Goal: Task Accomplishment & Management: Manage account settings

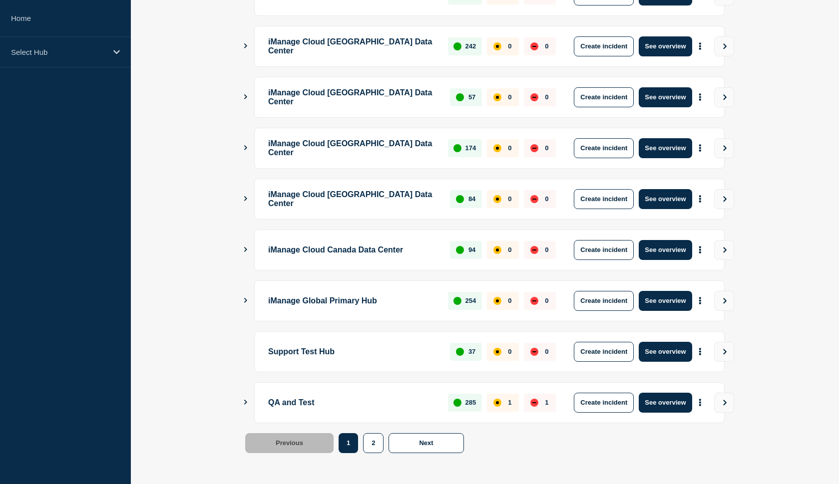
scroll to position [224, 0]
click at [590, 401] on button "Create incident" at bounding box center [604, 403] width 60 height 20
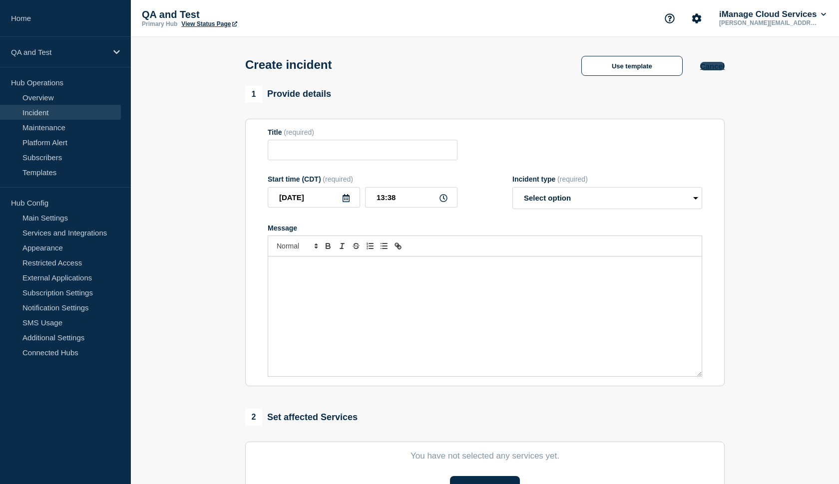
click at [711, 68] on button "Cancel" at bounding box center [712, 66] width 24 height 8
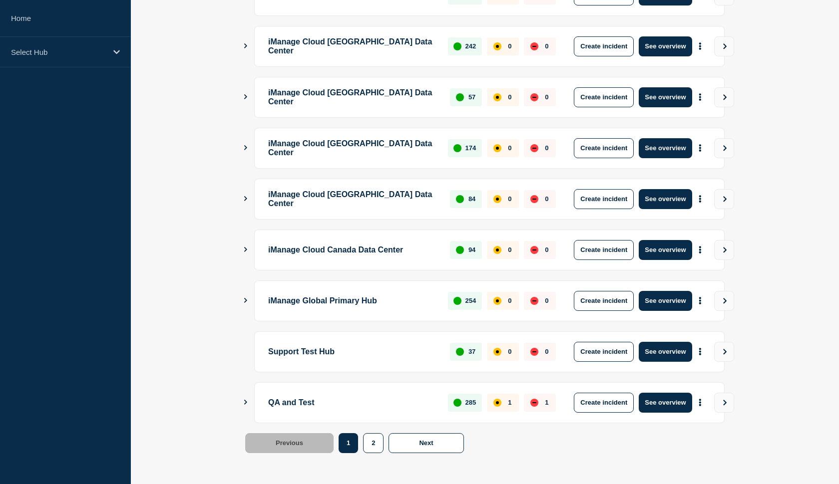
scroll to position [224, 0]
click at [673, 392] on div "QA and Test 285 1 1 Create incident See overview" at bounding box center [489, 403] width 470 height 41
click at [662, 402] on button "See overview" at bounding box center [665, 403] width 53 height 20
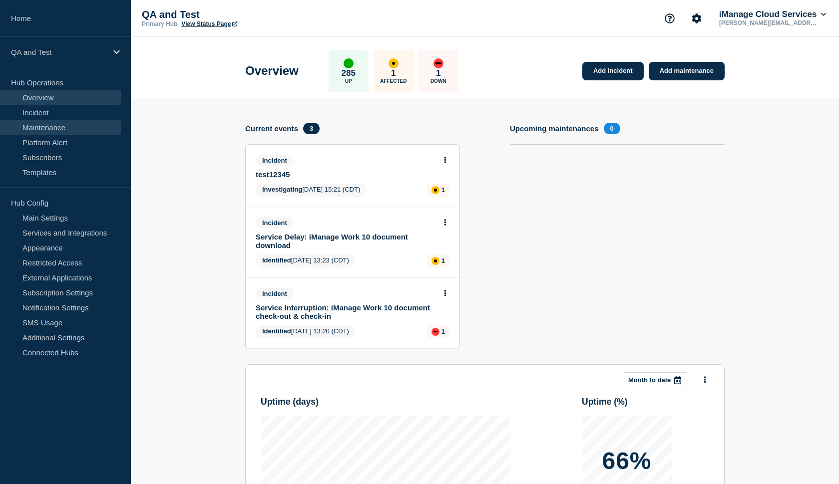
click at [37, 120] on link "Maintenance" at bounding box center [60, 127] width 121 height 15
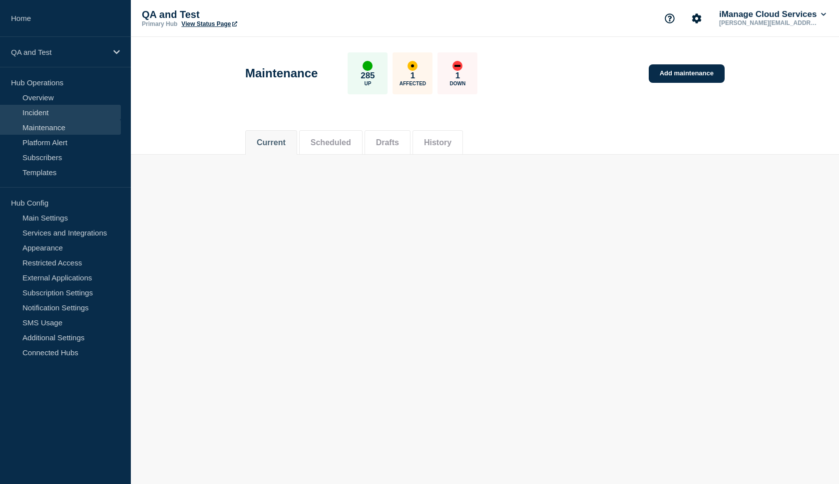
click at [37, 115] on link "Incident" at bounding box center [60, 112] width 121 height 15
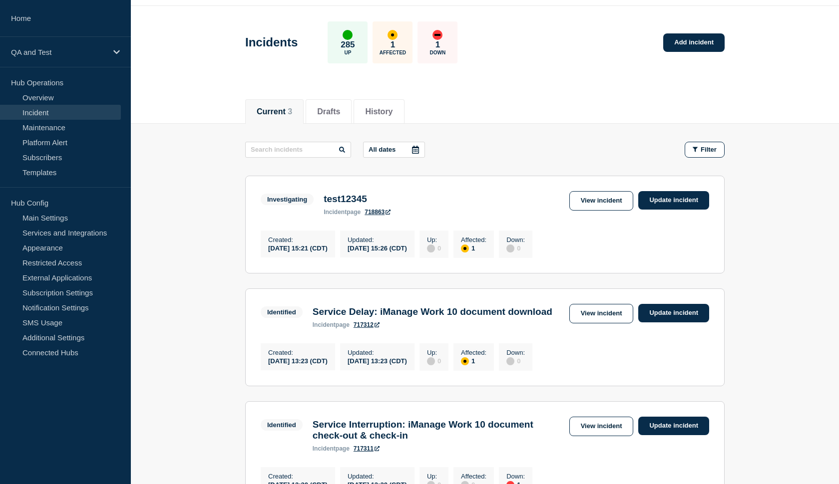
scroll to position [34, 0]
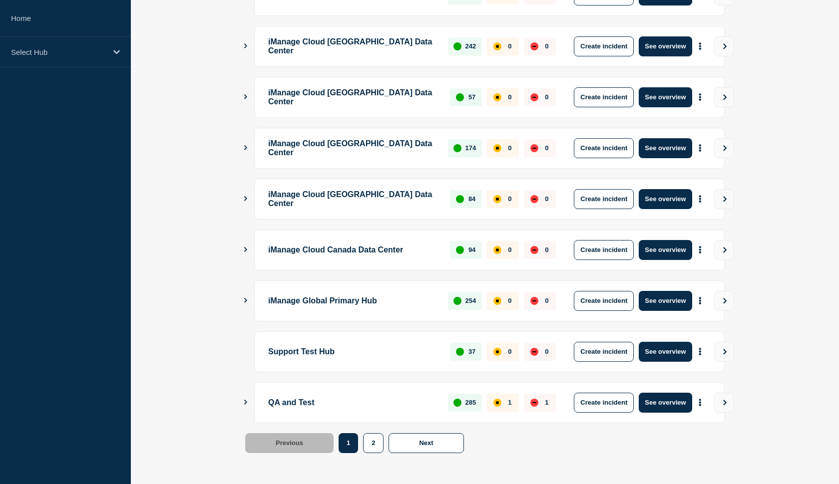
scroll to position [224, 0]
click at [659, 357] on button "See overview" at bounding box center [665, 352] width 53 height 20
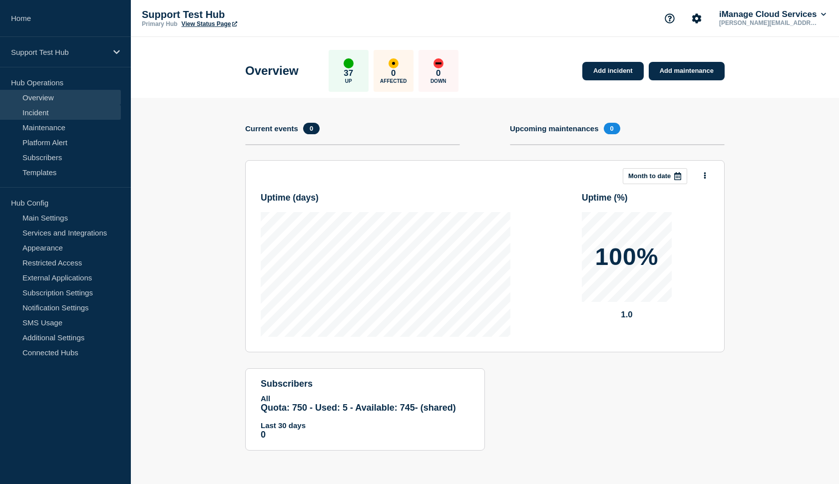
click at [28, 117] on link "Incident" at bounding box center [60, 112] width 121 height 15
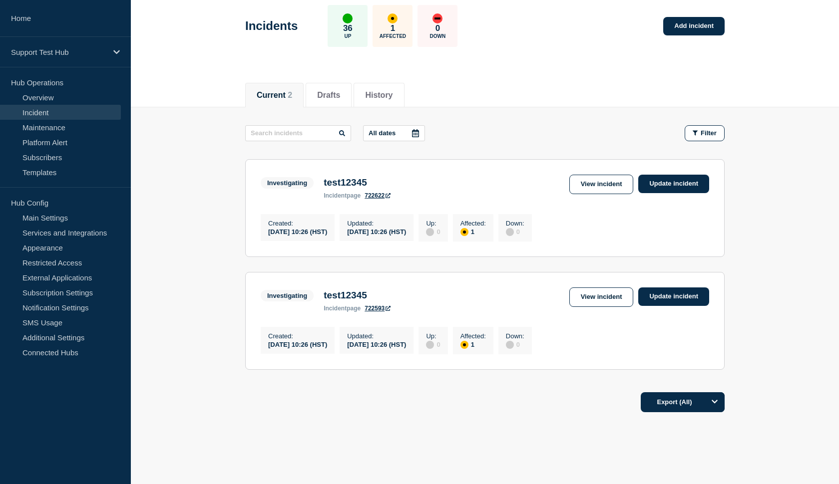
scroll to position [49, 0]
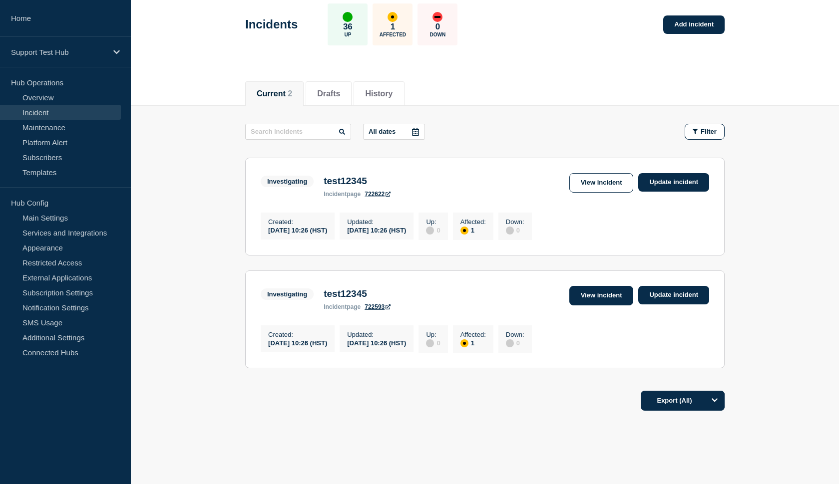
click at [600, 301] on link "View incident" at bounding box center [601, 295] width 64 height 19
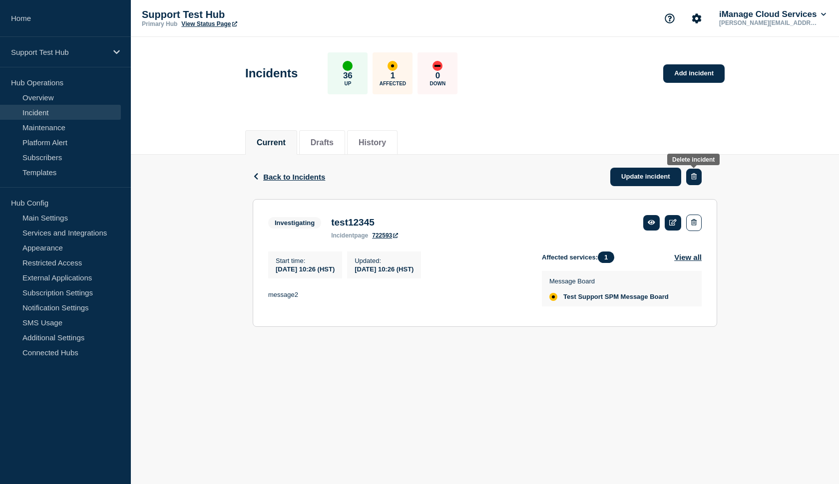
click at [694, 181] on button "button" at bounding box center [693, 177] width 15 height 16
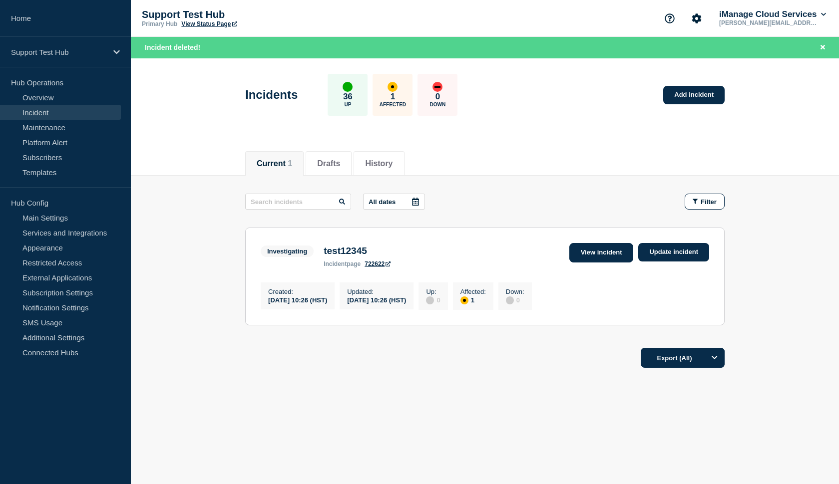
click at [609, 252] on link "View incident" at bounding box center [601, 252] width 64 height 19
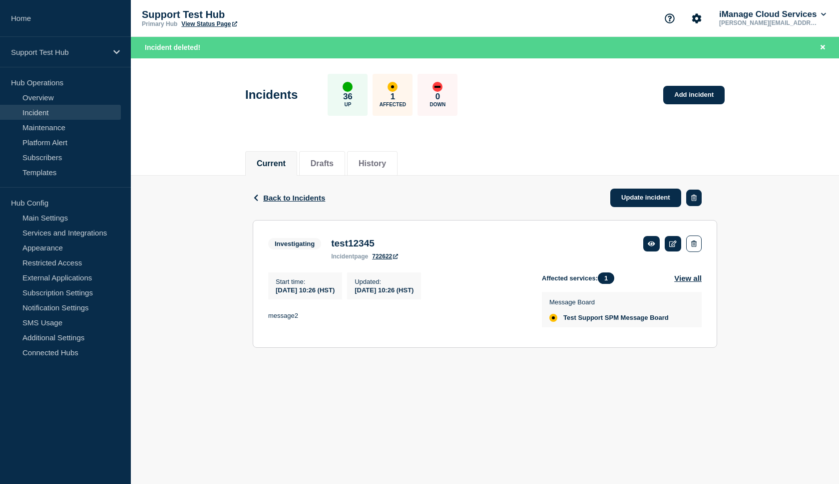
click at [692, 205] on button "button" at bounding box center [693, 198] width 15 height 16
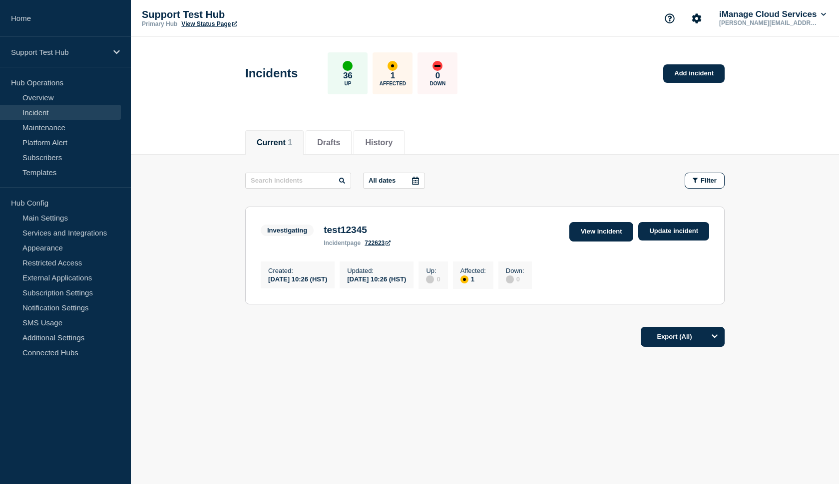
click at [610, 229] on link "View incident" at bounding box center [601, 231] width 64 height 19
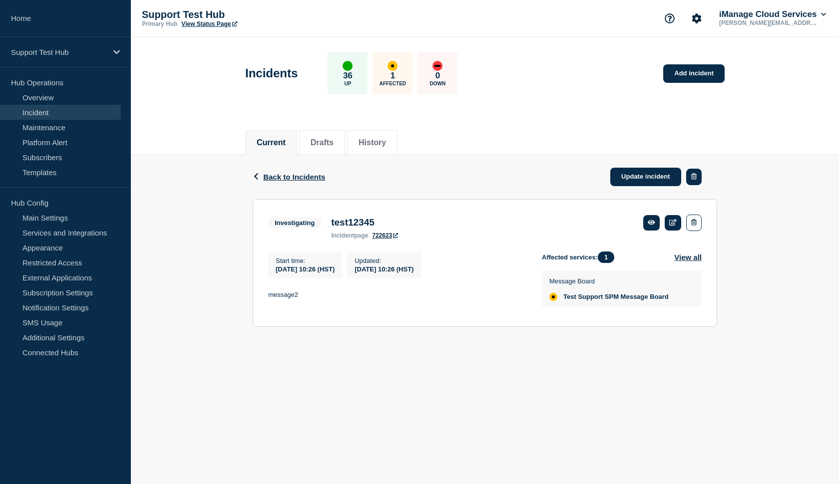
click at [695, 174] on icon "button" at bounding box center [693, 176] width 5 height 6
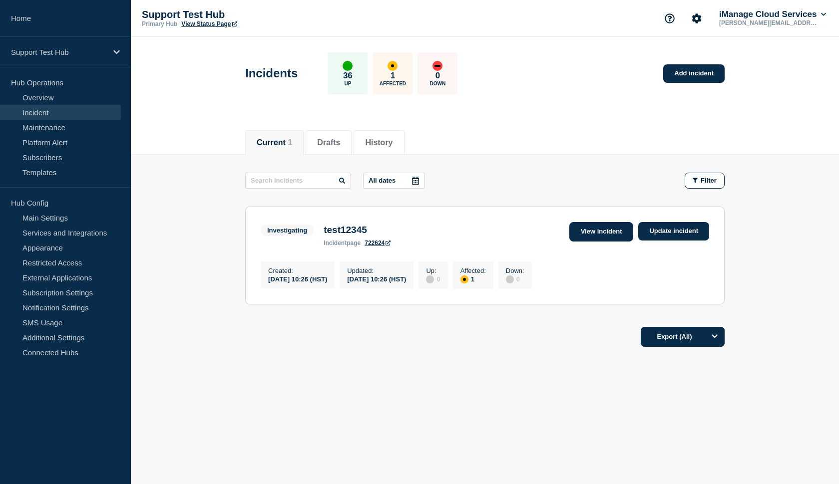
click at [581, 227] on link "View incident" at bounding box center [601, 231] width 64 height 19
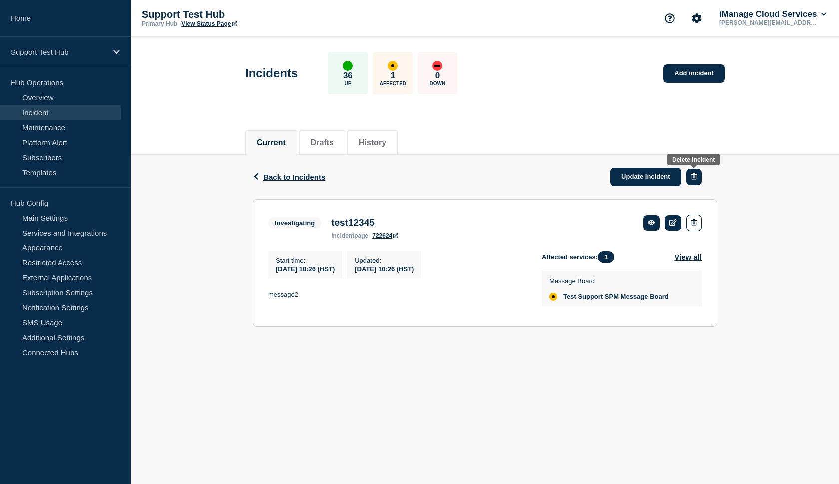
click at [693, 184] on button "button" at bounding box center [693, 177] width 15 height 16
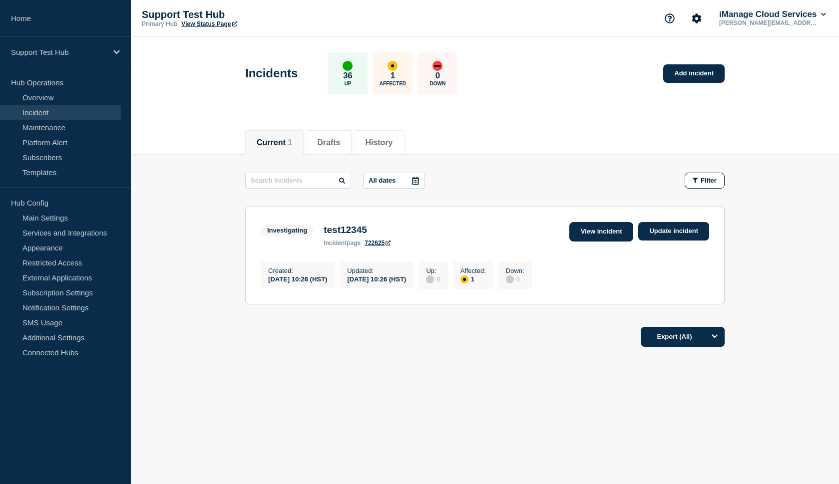
click at [594, 235] on link "View incident" at bounding box center [601, 231] width 64 height 19
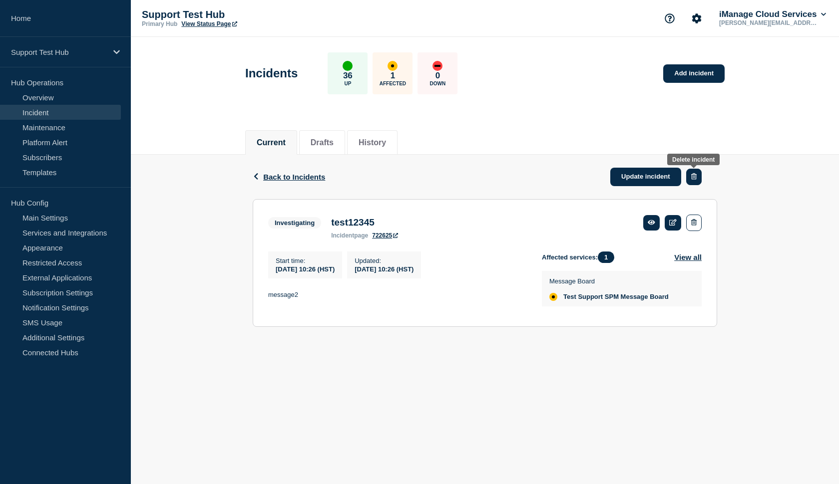
click at [694, 180] on icon "button" at bounding box center [693, 176] width 5 height 6
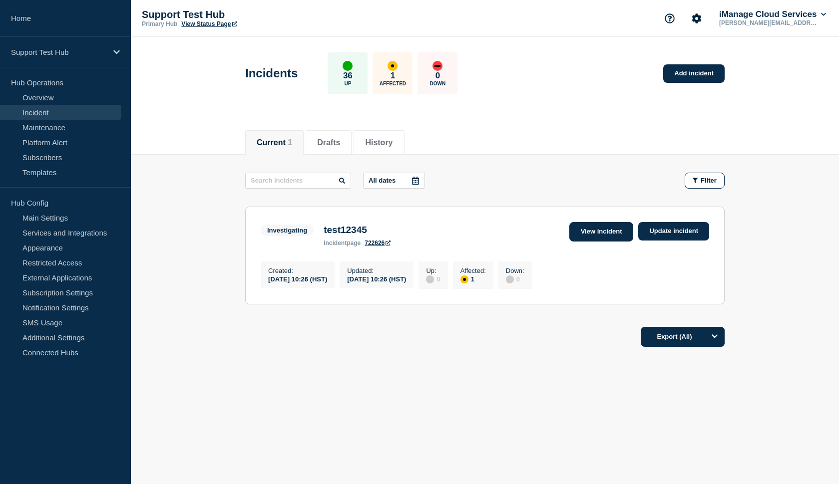
click at [602, 234] on link "View incident" at bounding box center [601, 231] width 64 height 19
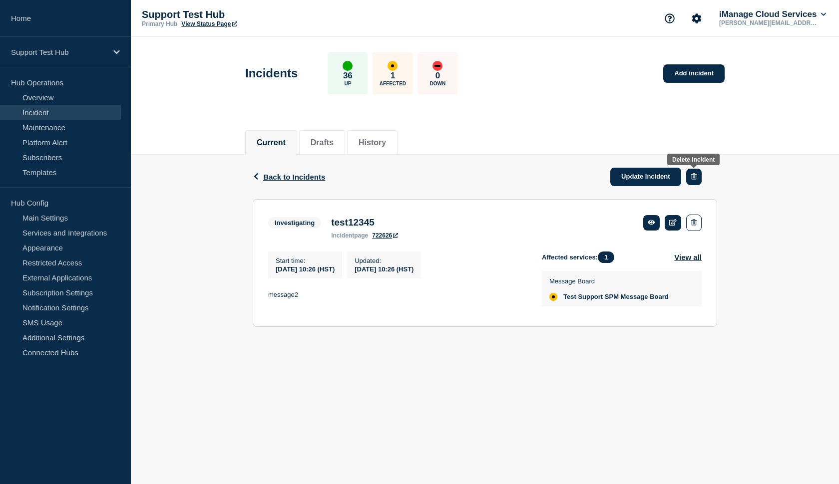
click at [695, 180] on icon "button" at bounding box center [693, 176] width 5 height 6
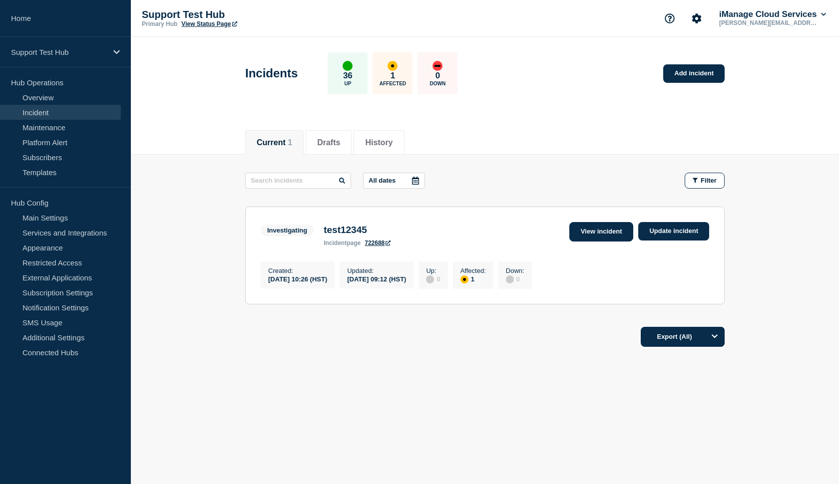
click at [603, 232] on link "View incident" at bounding box center [601, 231] width 64 height 19
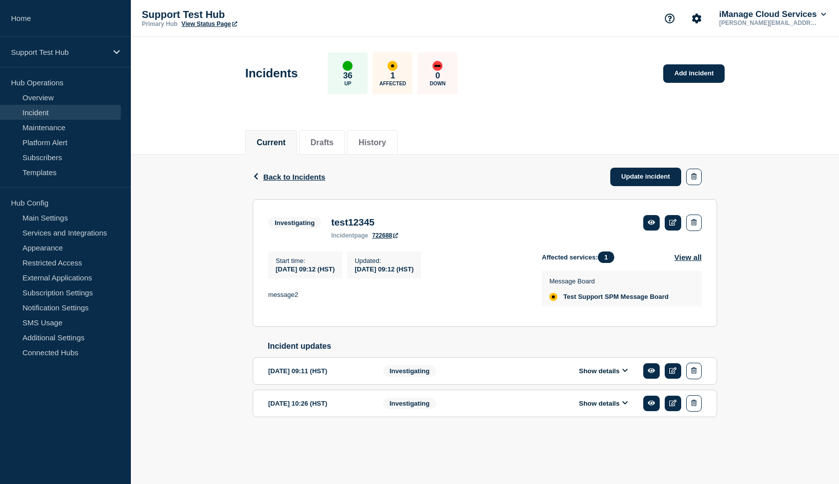
drag, startPoint x: 330, startPoint y: 359, endPoint x: 359, endPoint y: 370, distance: 30.7
click at [359, 370] on div "Incident updates 2025-09-24 09:11 (HST) Show details Investigating 2025-09-18 1…" at bounding box center [485, 388] width 464 height 92
click at [700, 412] on button "button" at bounding box center [693, 404] width 15 height 16
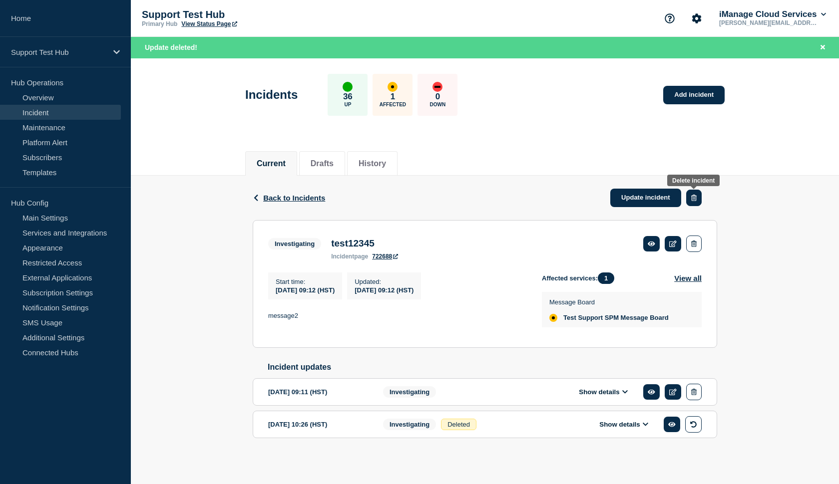
click at [695, 198] on icon "button" at bounding box center [693, 198] width 5 height 6
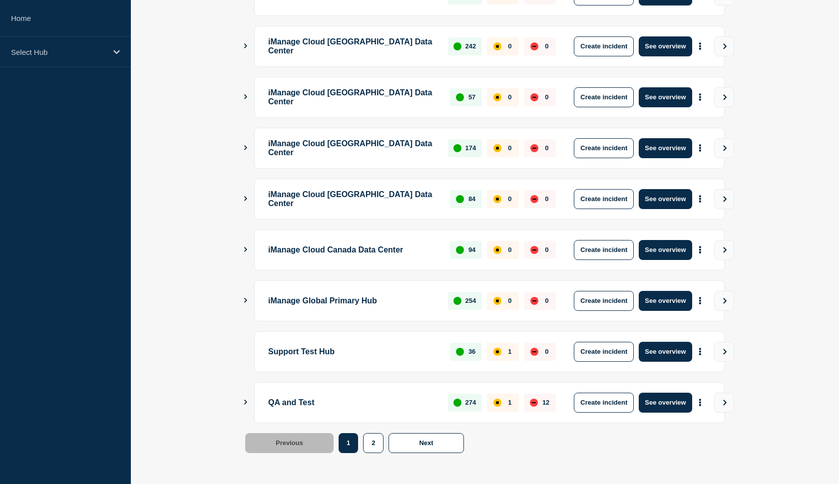
scroll to position [224, 0]
click at [659, 405] on button "See overview" at bounding box center [665, 403] width 53 height 20
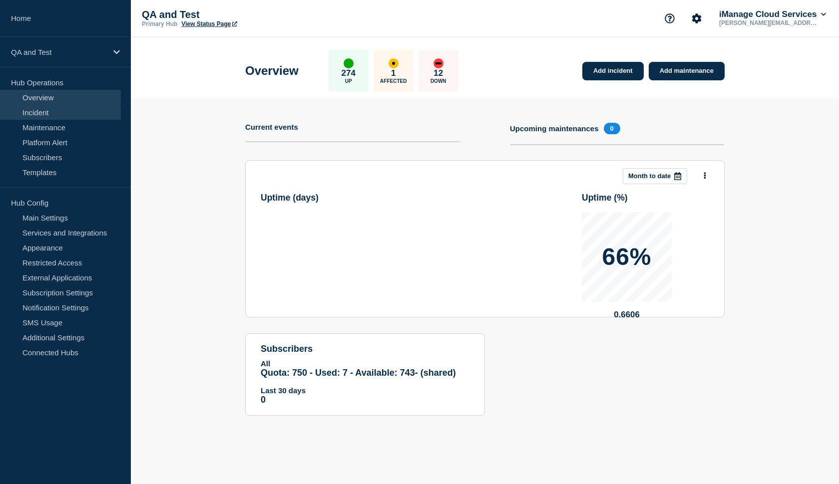
click at [65, 114] on link "Incident" at bounding box center [60, 112] width 121 height 15
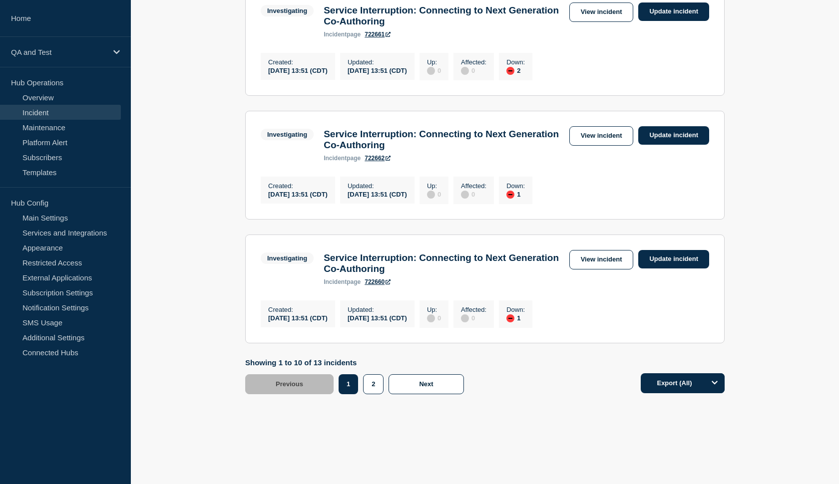
scroll to position [1163, 0]
click at [370, 383] on button "2" at bounding box center [373, 385] width 20 height 20
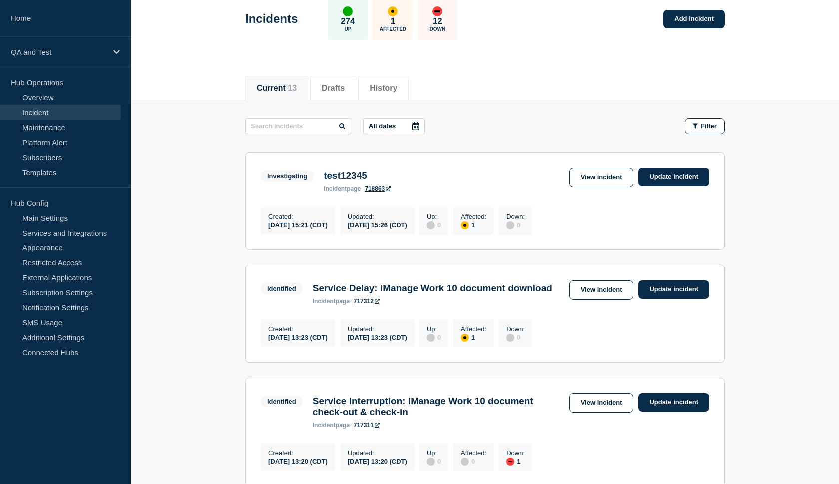
scroll to position [21, 0]
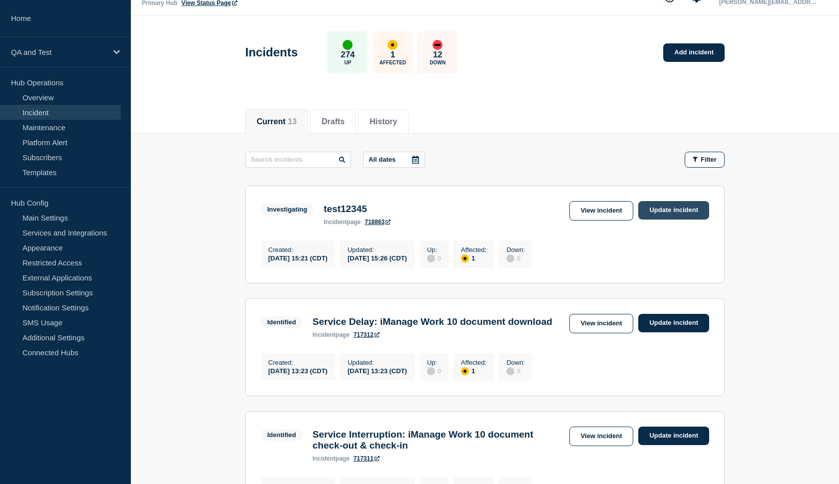
click at [664, 207] on link "Update incident" at bounding box center [673, 210] width 71 height 18
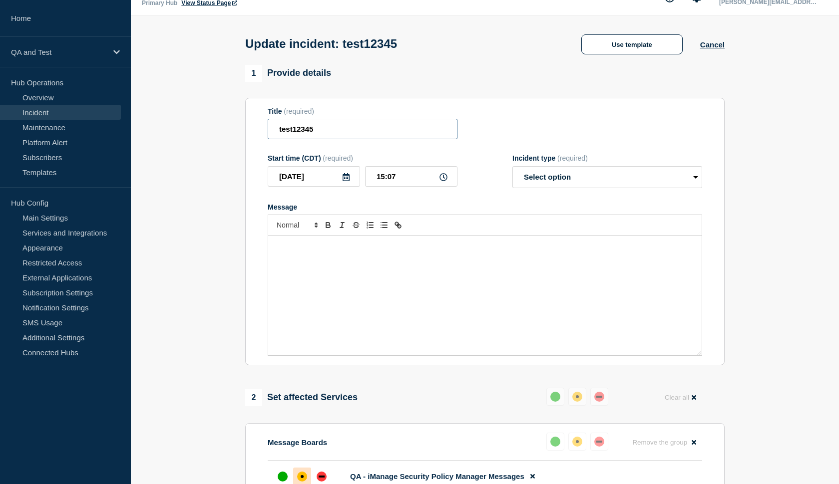
click at [318, 133] on input "test12345" at bounding box center [363, 129] width 190 height 20
type input "test1"
click at [290, 267] on div "Message" at bounding box center [485, 296] width 434 height 120
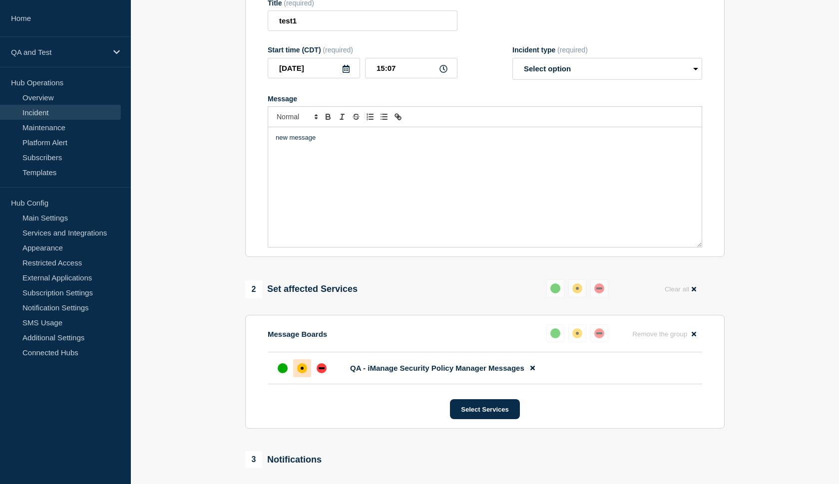
scroll to position [131, 0]
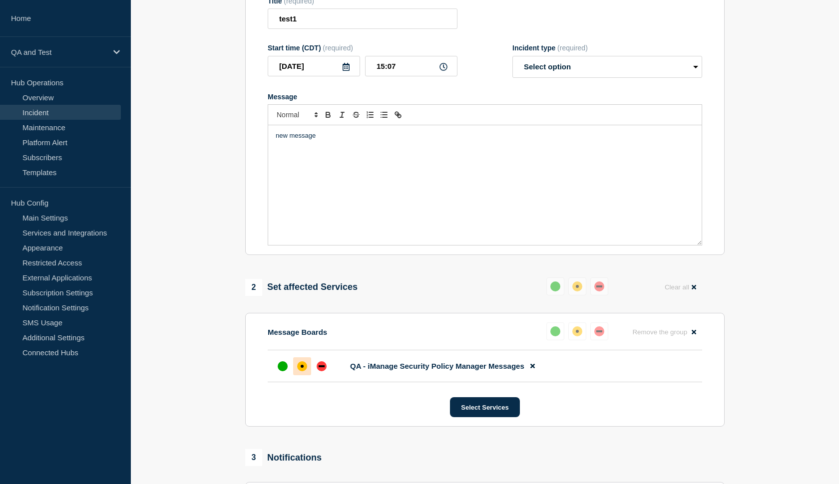
click at [552, 52] on div "Incident type (required)" at bounding box center [607, 48] width 190 height 8
select select "monitoring"
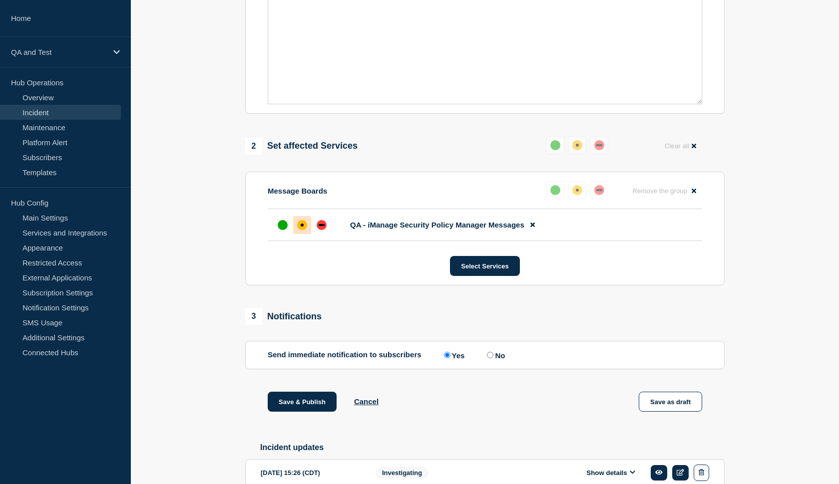
scroll to position [288, 0]
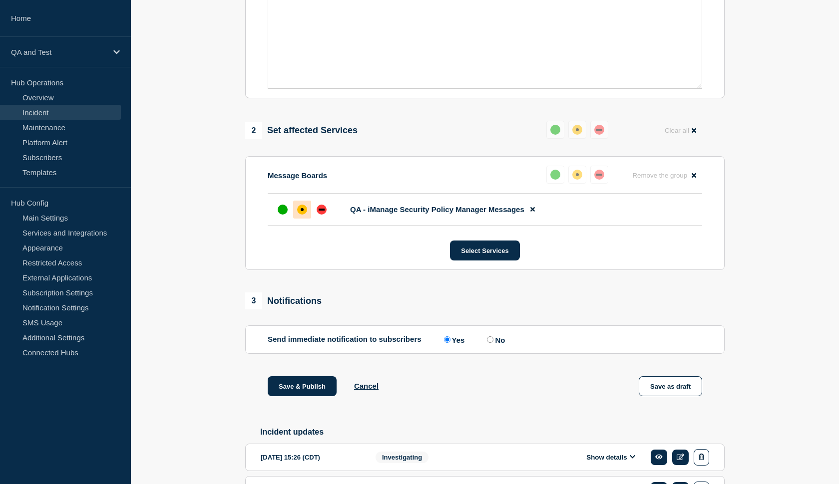
click at [487, 343] on input "No" at bounding box center [490, 340] width 6 height 6
radio input "true"
radio input "false"
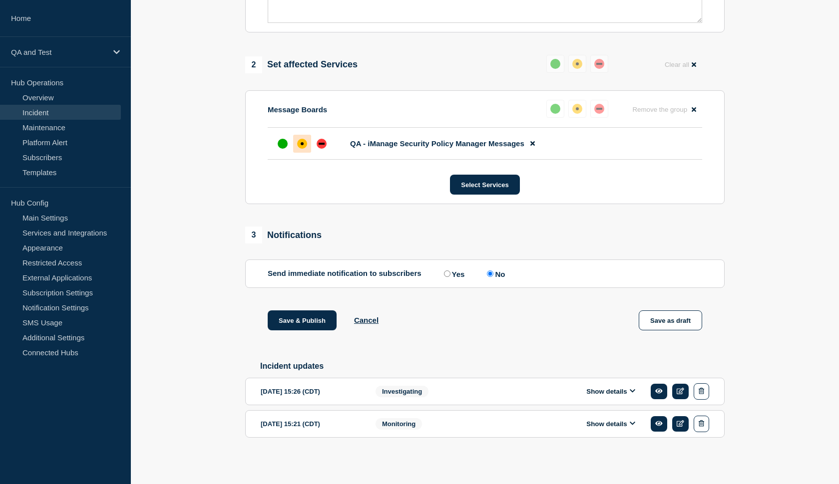
scroll to position [368, 0]
click at [285, 317] on button "Save & Publish" at bounding box center [302, 321] width 69 height 20
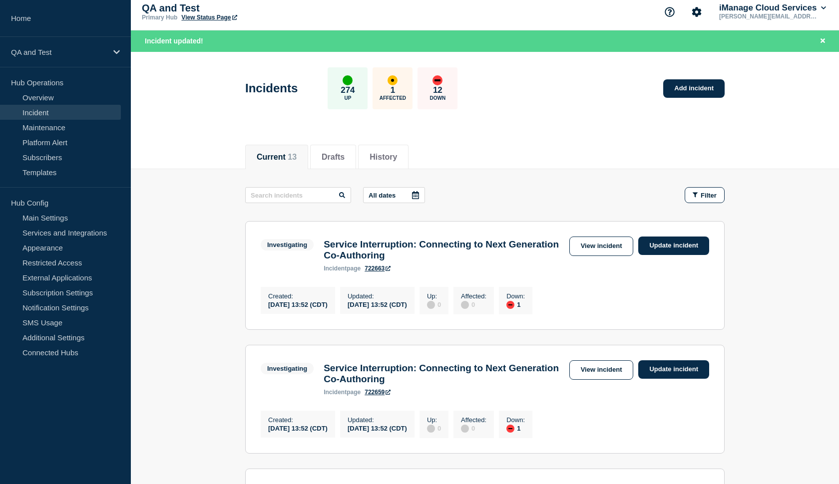
scroll to position [8, 0]
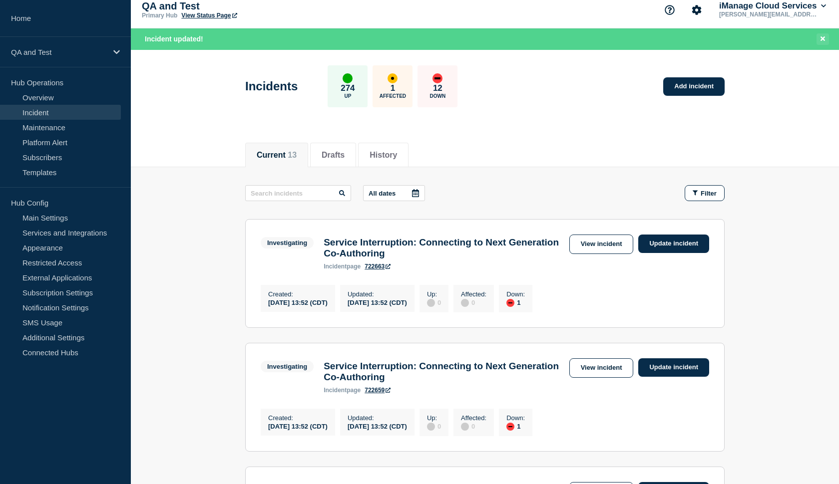
click at [822, 38] on icon "Close banner" at bounding box center [823, 38] width 4 height 4
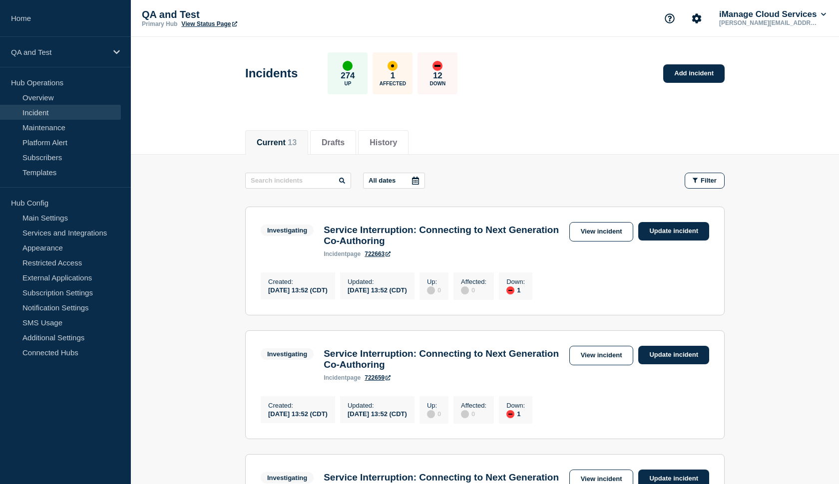
scroll to position [0, 0]
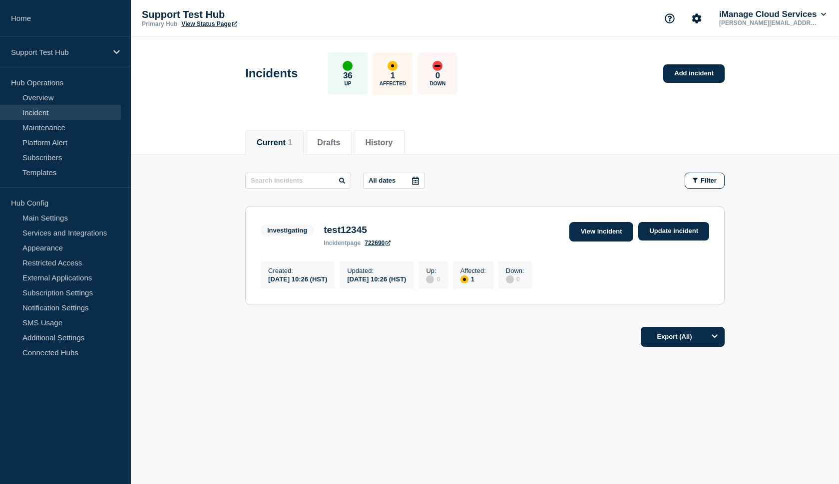
click at [606, 230] on link "View incident" at bounding box center [601, 231] width 64 height 19
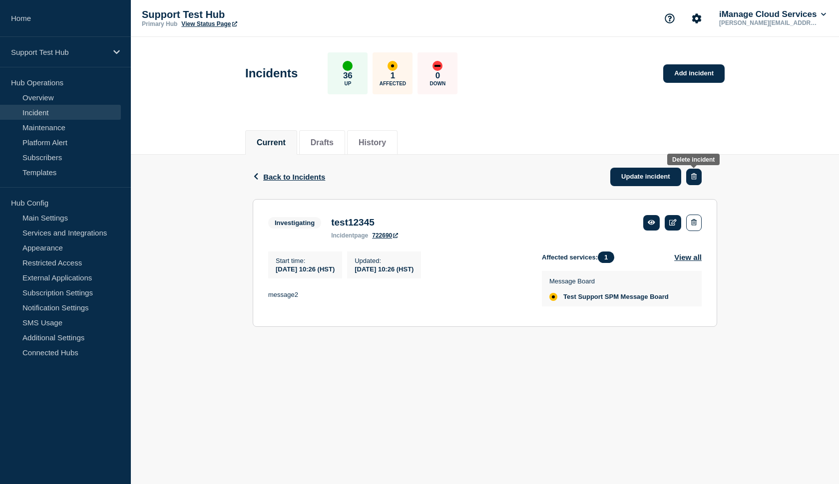
click at [690, 178] on button "button" at bounding box center [693, 177] width 15 height 16
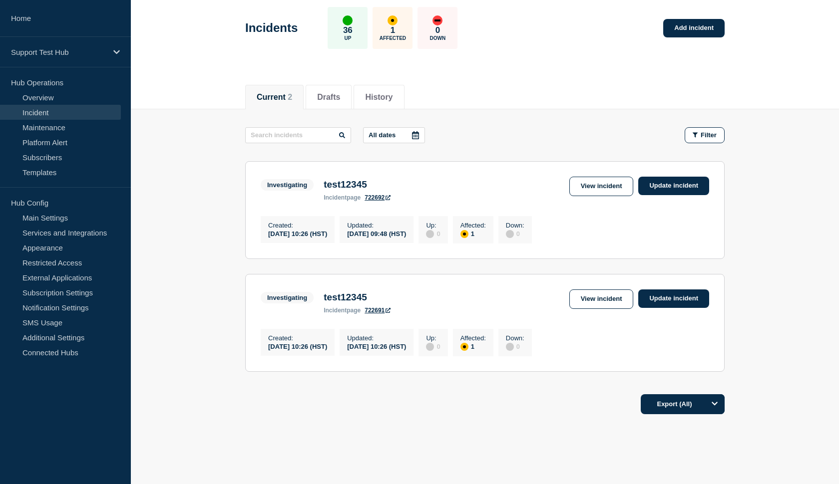
scroll to position [44, 0]
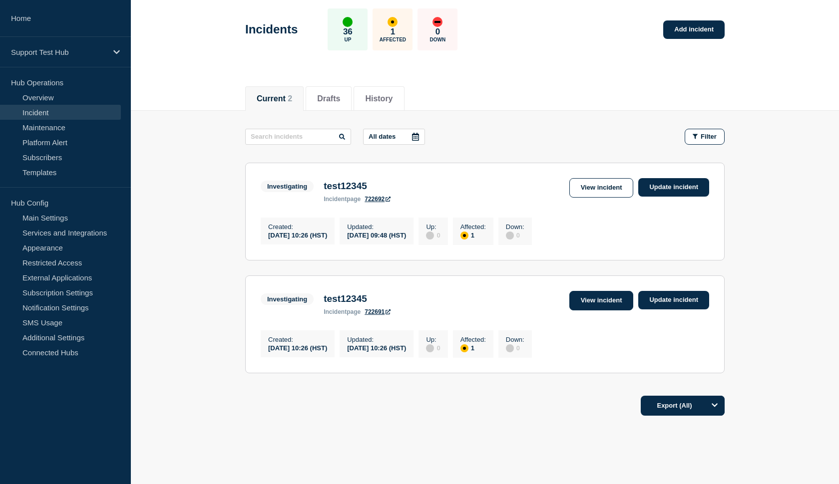
click at [604, 302] on link "View incident" at bounding box center [601, 300] width 64 height 19
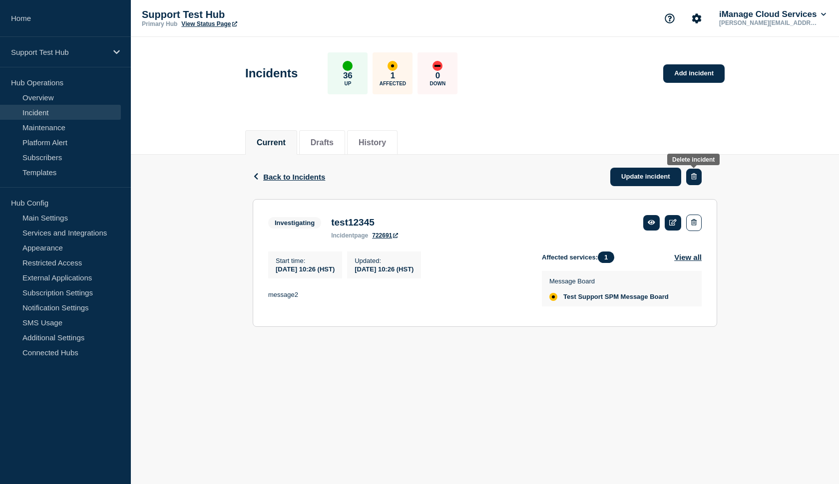
click at [689, 180] on button "button" at bounding box center [693, 177] width 15 height 16
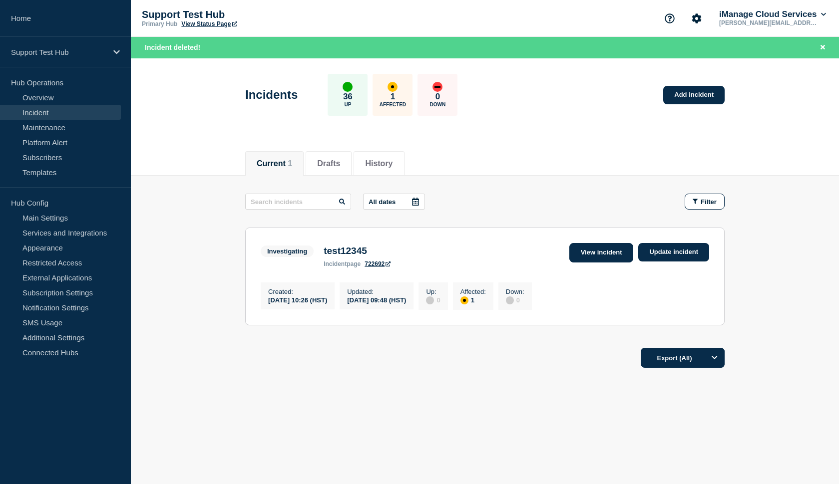
click at [596, 253] on link "View incident" at bounding box center [601, 252] width 64 height 19
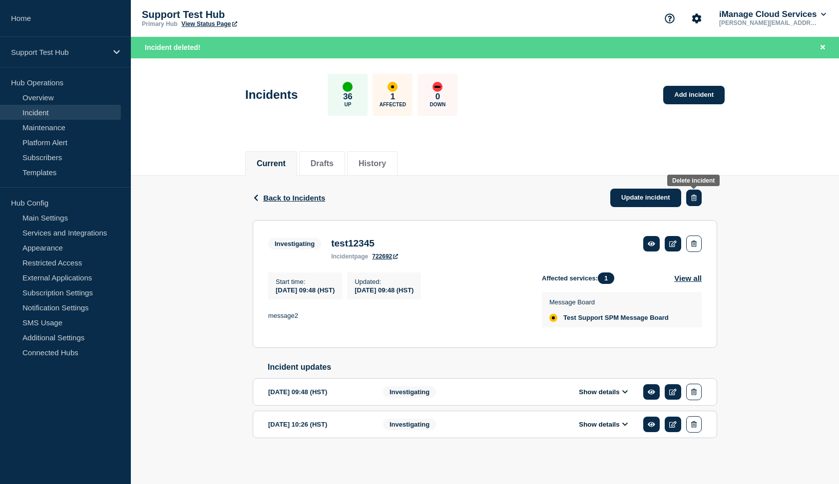
click at [694, 196] on icon "button" at bounding box center [693, 198] width 5 height 6
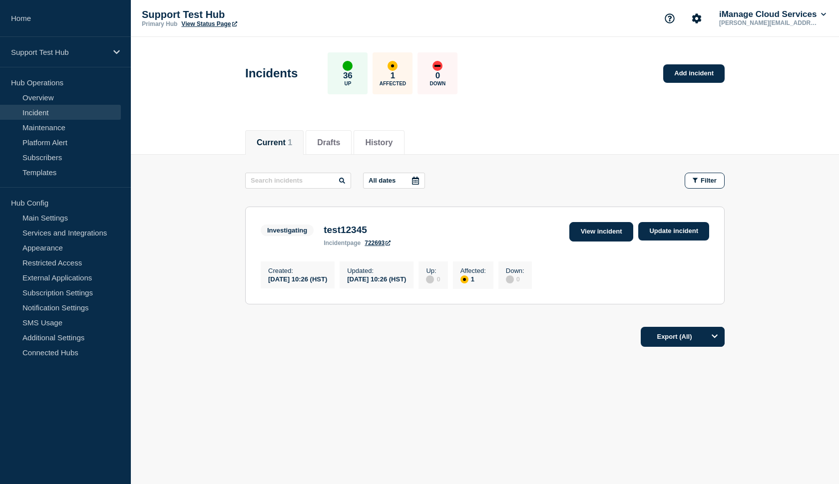
click at [580, 225] on link "View incident" at bounding box center [601, 231] width 64 height 19
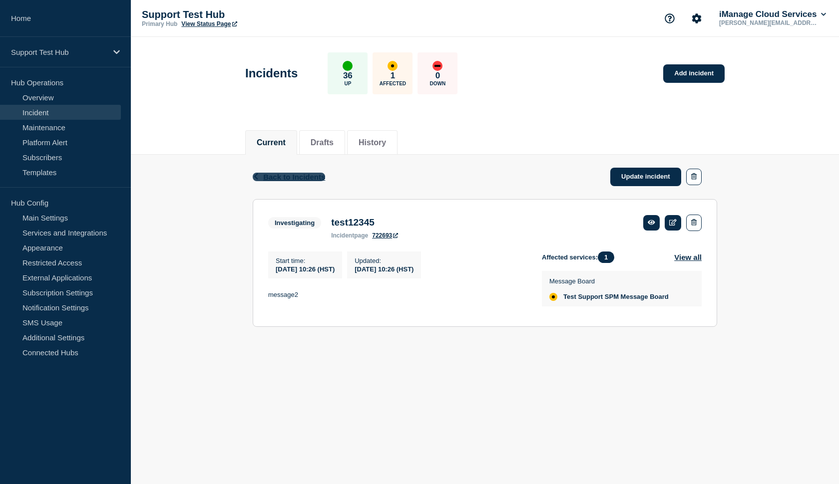
click at [311, 179] on span "Back to Incidents" at bounding box center [294, 177] width 62 height 8
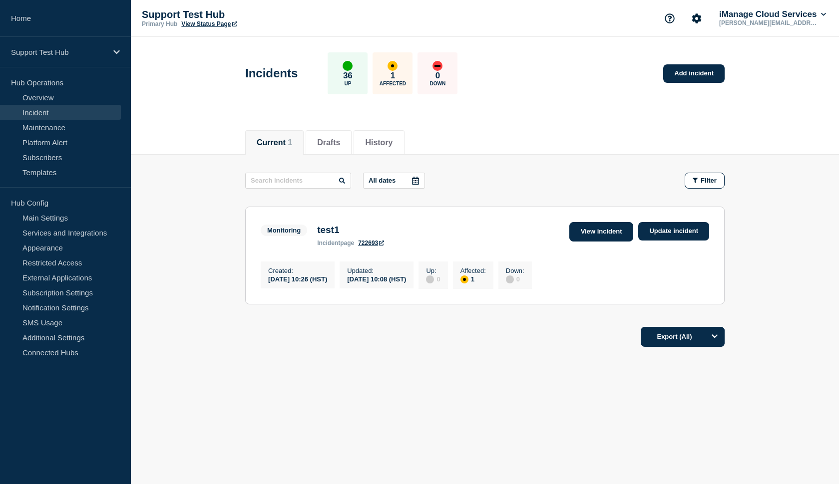
click at [589, 231] on link "View incident" at bounding box center [601, 231] width 64 height 19
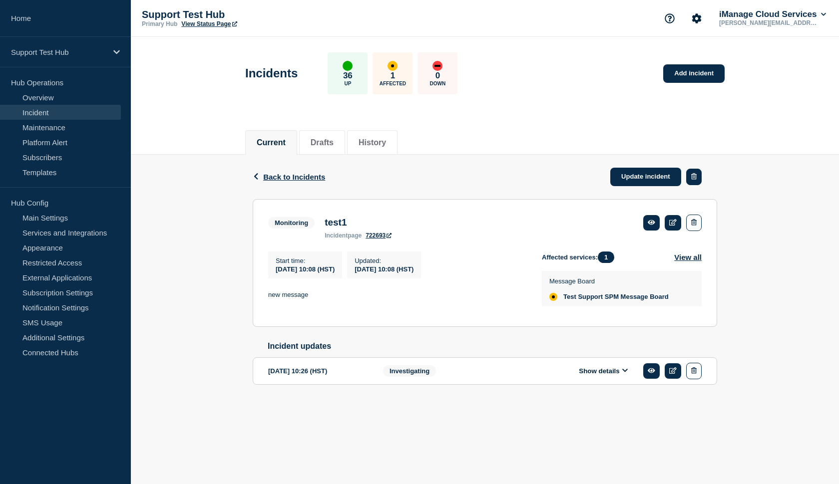
click at [697, 176] on button "button" at bounding box center [693, 177] width 15 height 16
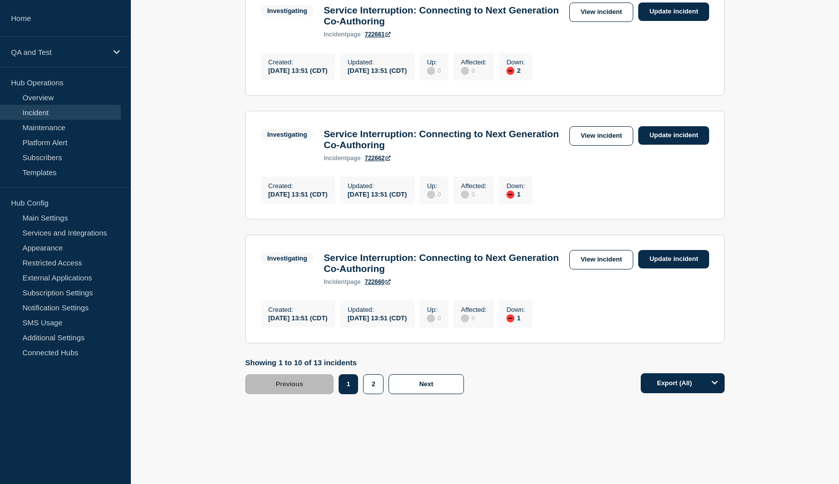
scroll to position [1163, 0]
click at [365, 381] on button "2" at bounding box center [373, 385] width 20 height 20
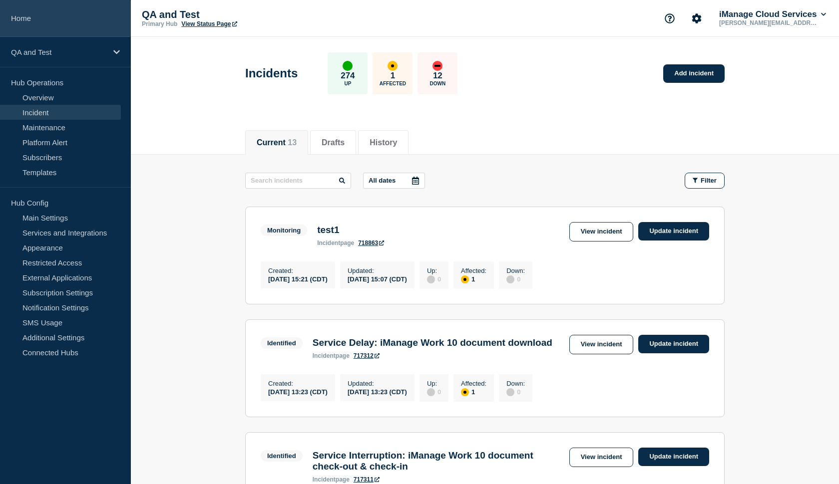
click at [59, 22] on link "Home" at bounding box center [65, 18] width 131 height 37
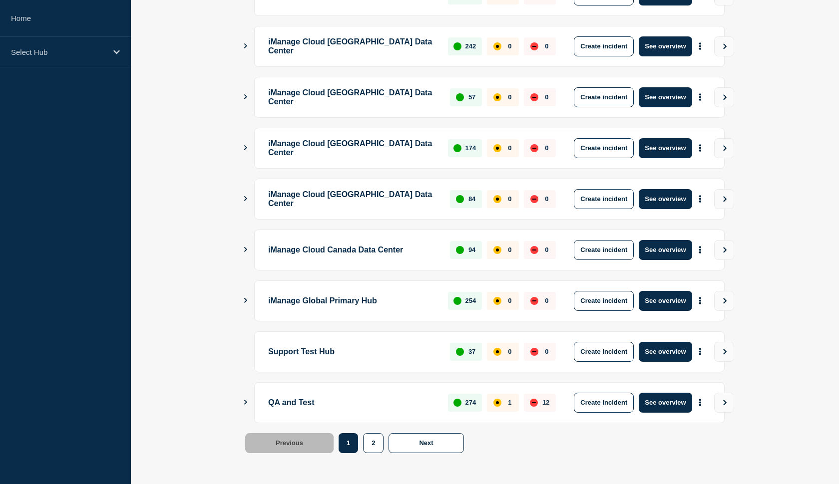
scroll to position [224, 0]
click at [584, 409] on button "Create incident" at bounding box center [604, 403] width 60 height 20
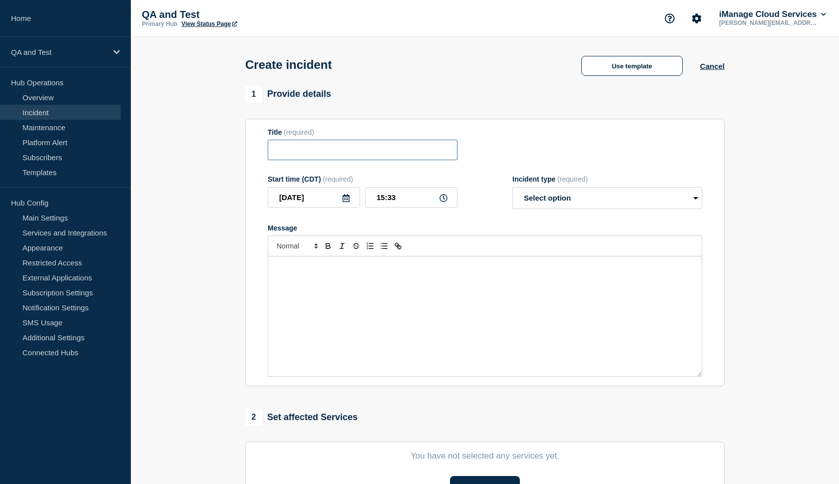
click at [351, 160] on input "Title" at bounding box center [363, 150] width 190 height 20
type input "test456"
select select "investigating"
click at [296, 272] on p "Message" at bounding box center [485, 267] width 419 height 9
click at [387, 204] on input "15:33" at bounding box center [411, 197] width 92 height 20
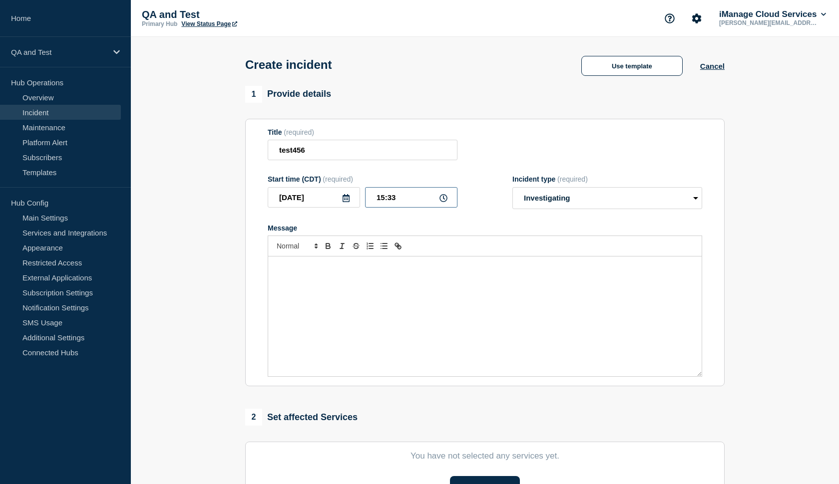
click at [397, 205] on input "15:33" at bounding box center [411, 197] width 92 height 20
type input "15:30"
click at [313, 296] on div "Message" at bounding box center [485, 317] width 434 height 120
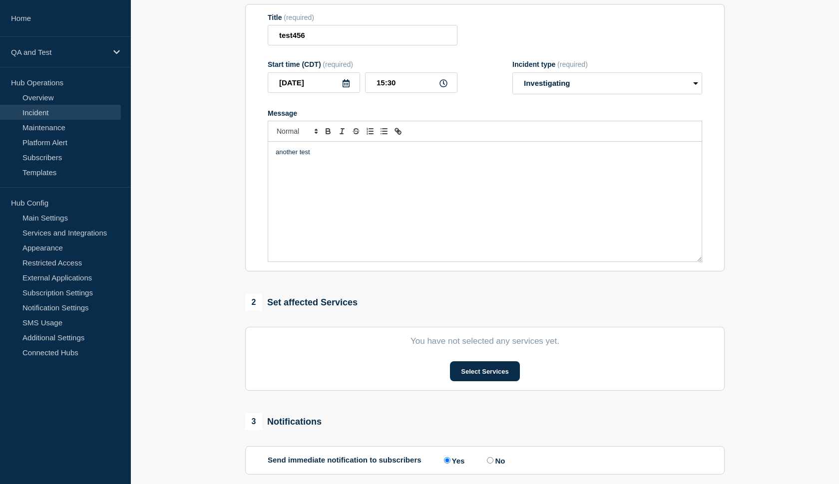
scroll to position [118, 0]
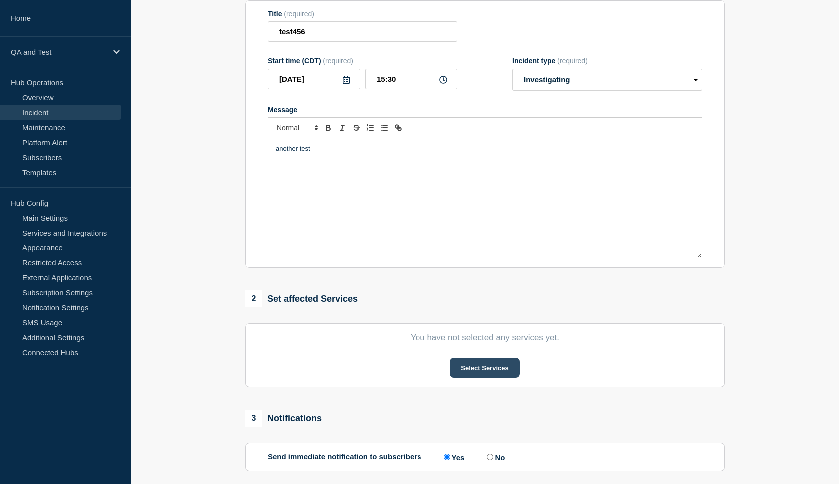
click at [472, 377] on button "Select Services" at bounding box center [484, 368] width 69 height 20
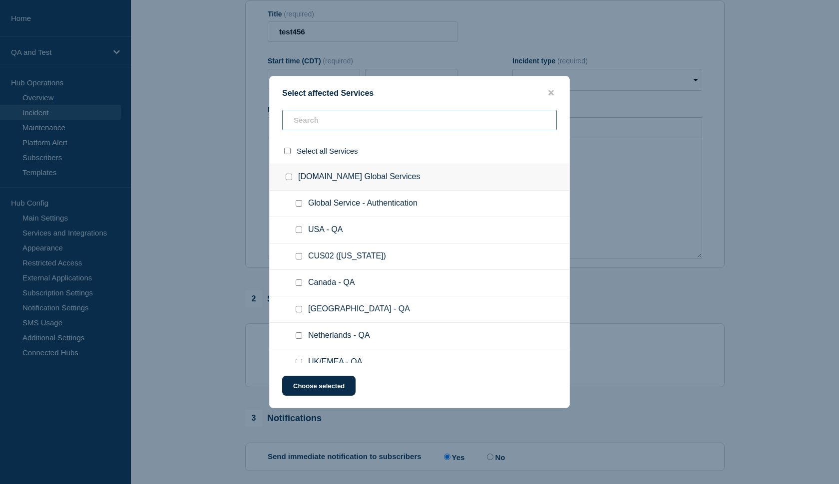
click at [382, 117] on input "text" at bounding box center [419, 120] width 275 height 20
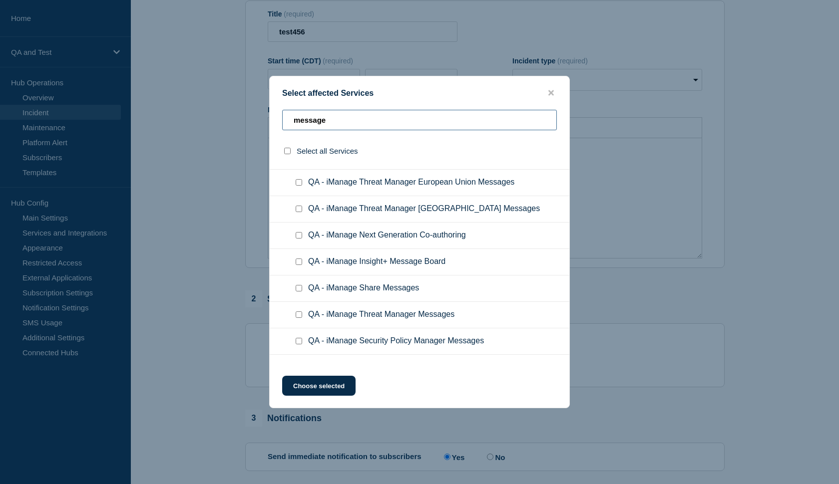
scroll to position [542, 0]
drag, startPoint x: 332, startPoint y: 122, endPoint x: 291, endPoint y: 122, distance: 40.5
click at [291, 122] on input "message" at bounding box center [419, 120] width 275 height 20
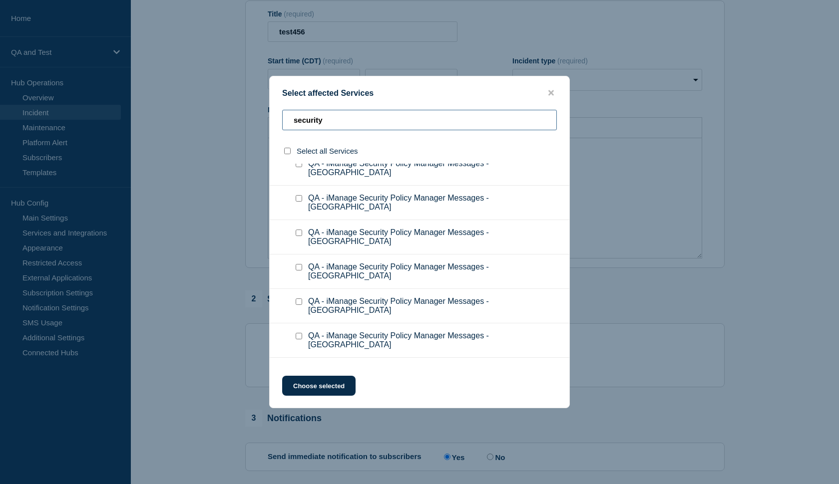
scroll to position [1175, 0]
type input "security"
click at [299, 368] on input "QA - iManage Security Policy Manager Messages checkbox" at bounding box center [299, 371] width 6 height 6
checkbox input "true"
click at [316, 382] on button "Choose selected" at bounding box center [318, 386] width 73 height 20
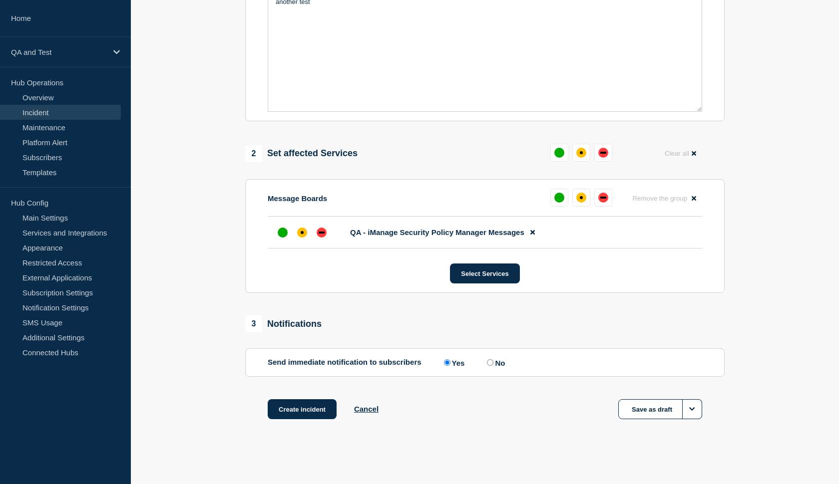
scroll to position [274, 0]
click at [487, 365] on input "No" at bounding box center [490, 363] width 6 height 6
radio input "true"
radio input "false"
click at [306, 229] on div "affected" at bounding box center [302, 233] width 10 height 10
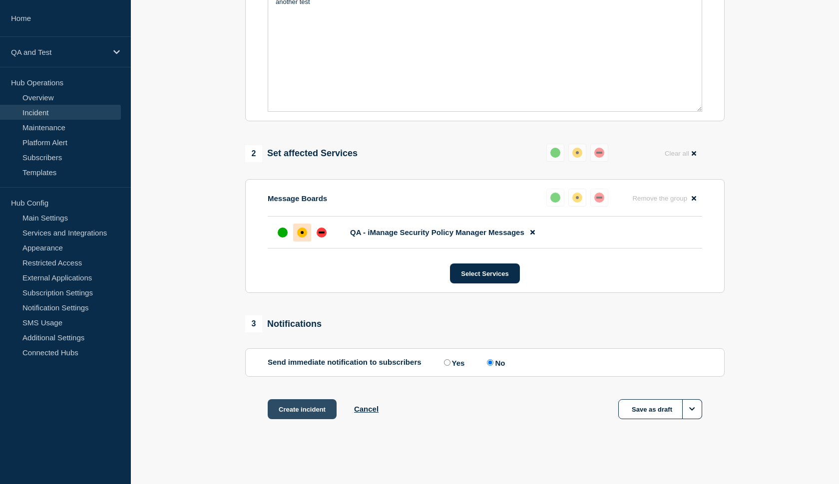
click at [291, 411] on button "Create incident" at bounding box center [302, 410] width 69 height 20
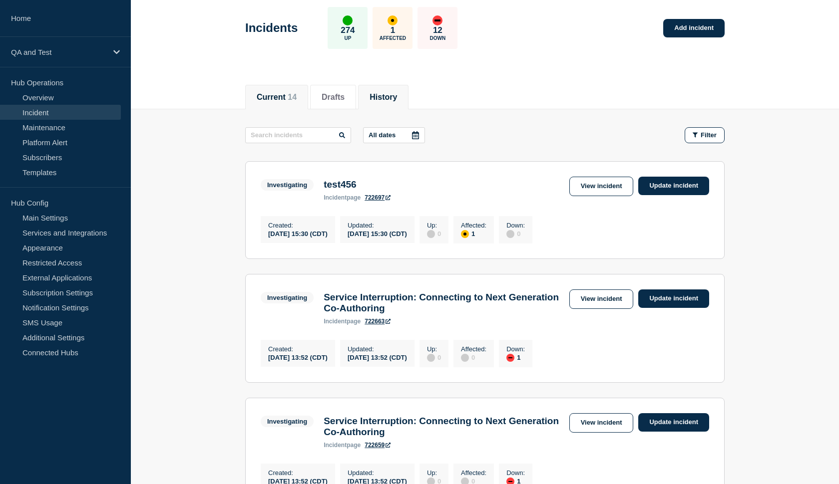
scroll to position [46, 0]
click at [670, 182] on link "Update incident" at bounding box center [673, 185] width 71 height 18
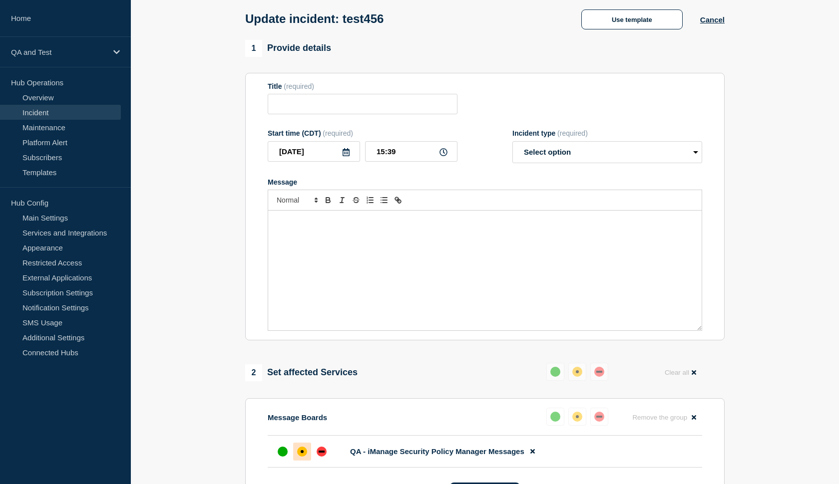
type input "test456"
click at [410, 240] on div "Message" at bounding box center [485, 271] width 434 height 120
select select "monitoring"
click at [405, 158] on input "15:39" at bounding box center [411, 151] width 92 height 20
click at [402, 258] on div "updated message yuh" at bounding box center [485, 271] width 434 height 120
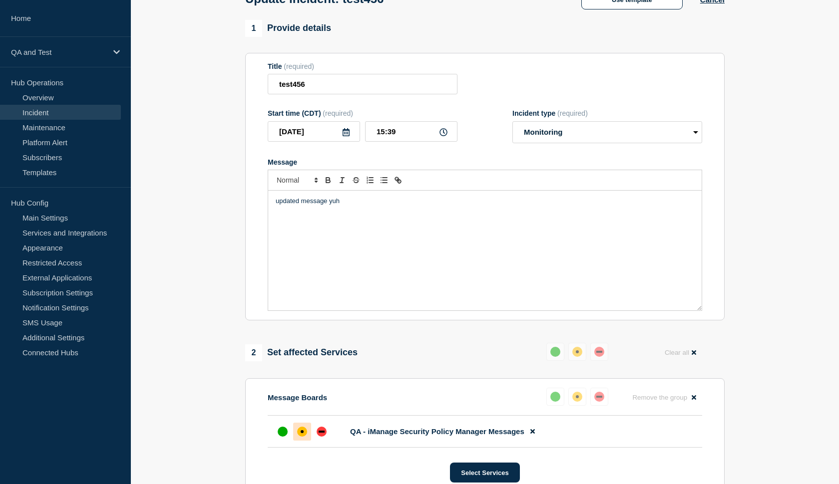
scroll to position [65, 0]
click at [402, 141] on input "15:39" at bounding box center [411, 132] width 92 height 20
click at [377, 207] on p "updated message yuh" at bounding box center [485, 202] width 419 height 9
click at [323, 84] on input "test456" at bounding box center [363, 85] width 190 height 20
click at [305, 94] on input "test456" at bounding box center [363, 85] width 190 height 20
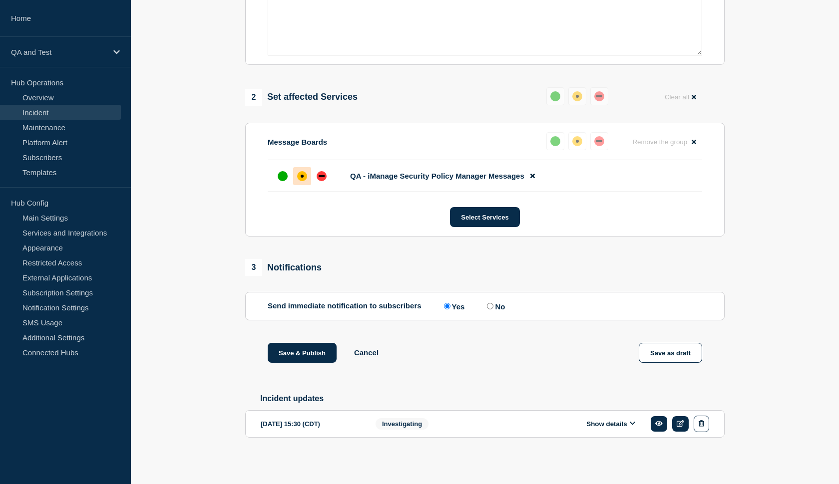
scroll to position [330, 0]
type input "test789"
click at [487, 307] on input "No" at bounding box center [490, 306] width 6 height 6
radio input "true"
radio input "false"
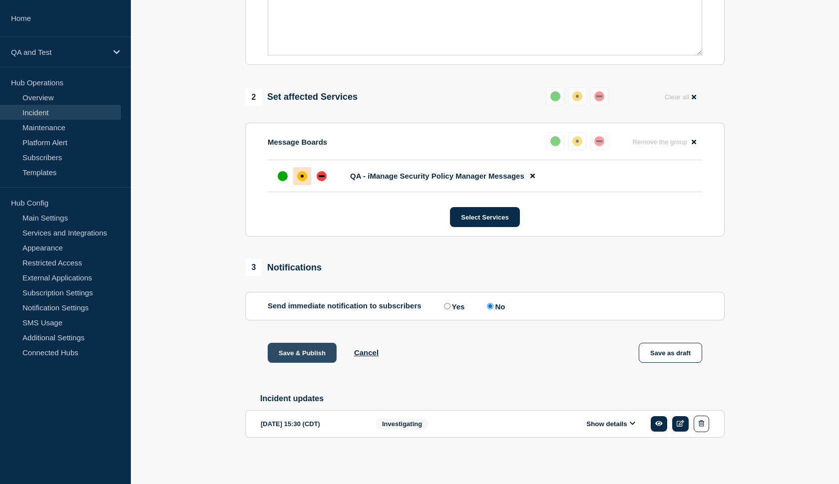
click at [304, 356] on button "Save & Publish" at bounding box center [302, 353] width 69 height 20
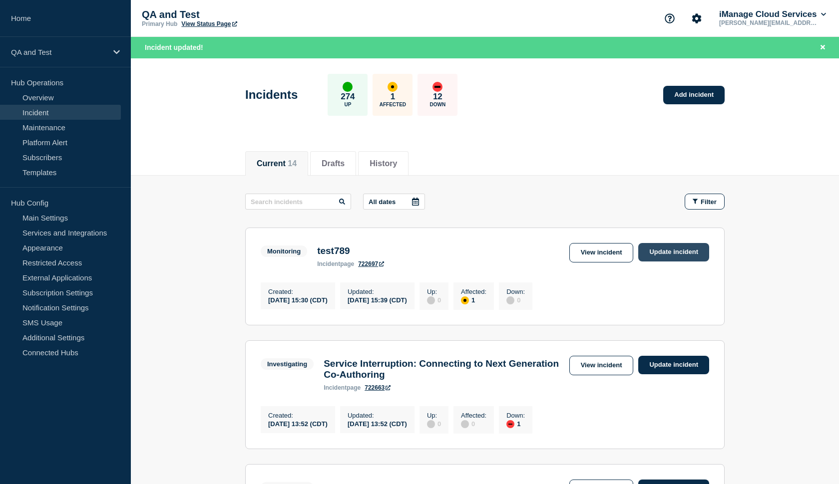
click at [677, 252] on link "Update incident" at bounding box center [673, 252] width 71 height 18
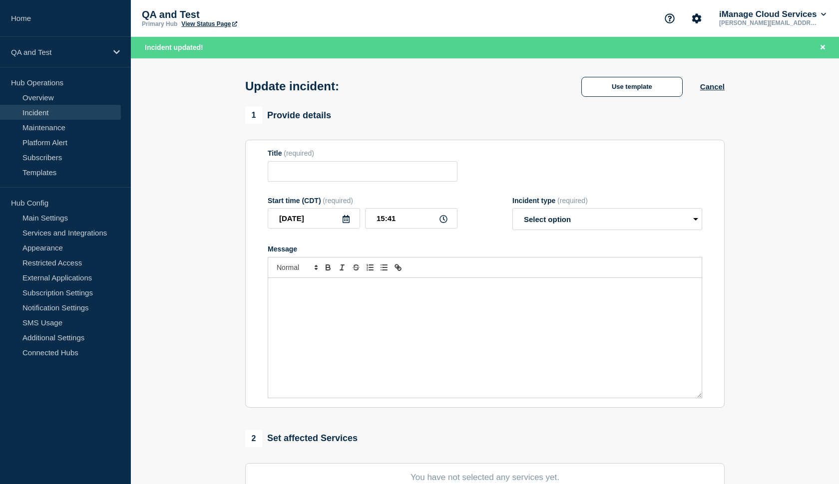
type input "test789"
click at [444, 223] on icon at bounding box center [444, 219] width 8 height 8
click at [387, 225] on input "15:41" at bounding box center [411, 218] width 92 height 20
click at [397, 226] on input "15:41" at bounding box center [411, 218] width 92 height 20
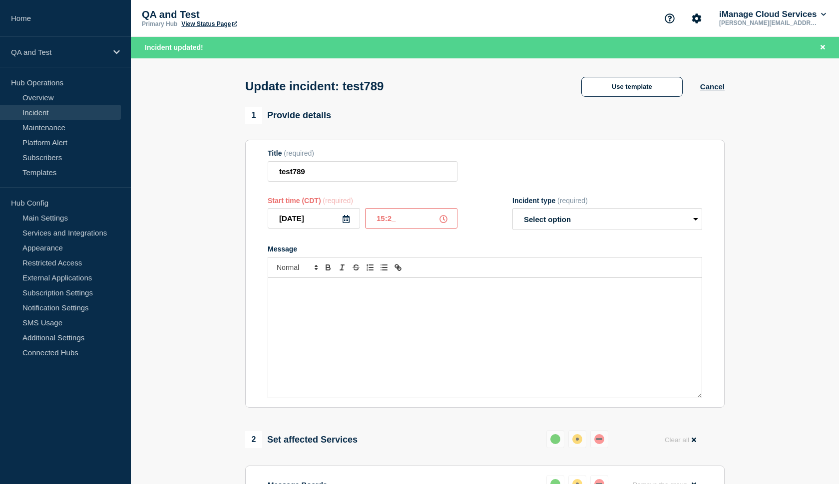
type input "15:25"
select select "identified"
click at [324, 314] on div "Message" at bounding box center [485, 338] width 434 height 120
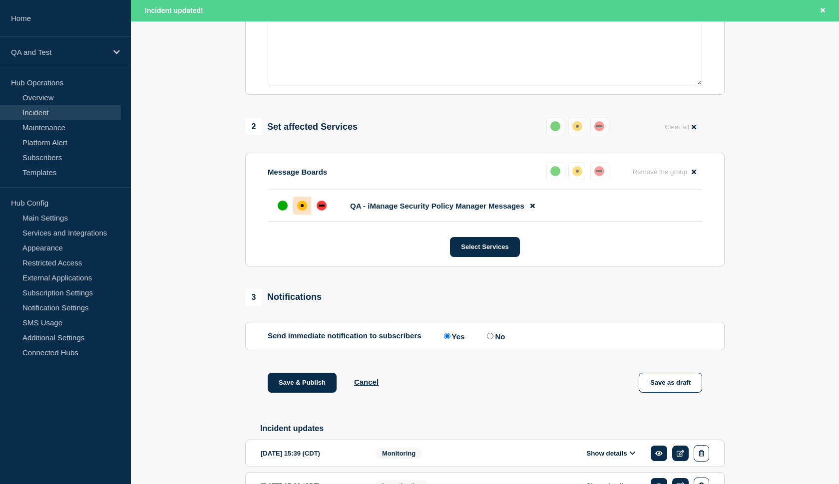
scroll to position [323, 0]
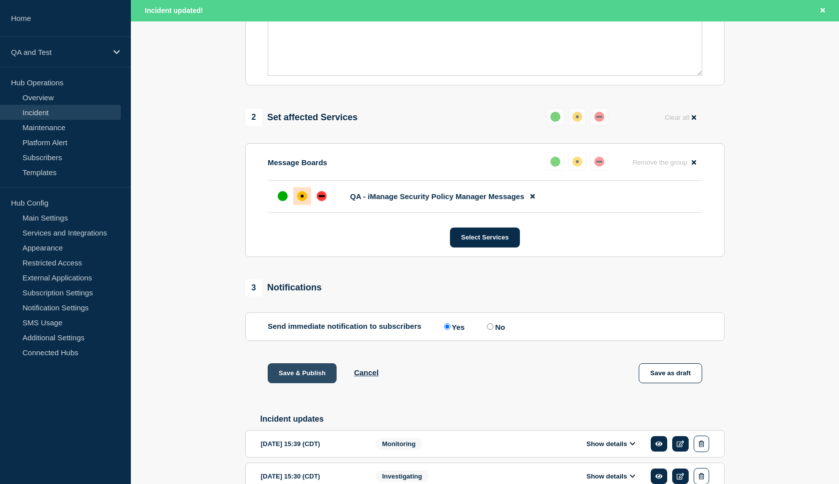
click at [298, 383] on button "Save & Publish" at bounding box center [302, 374] width 69 height 20
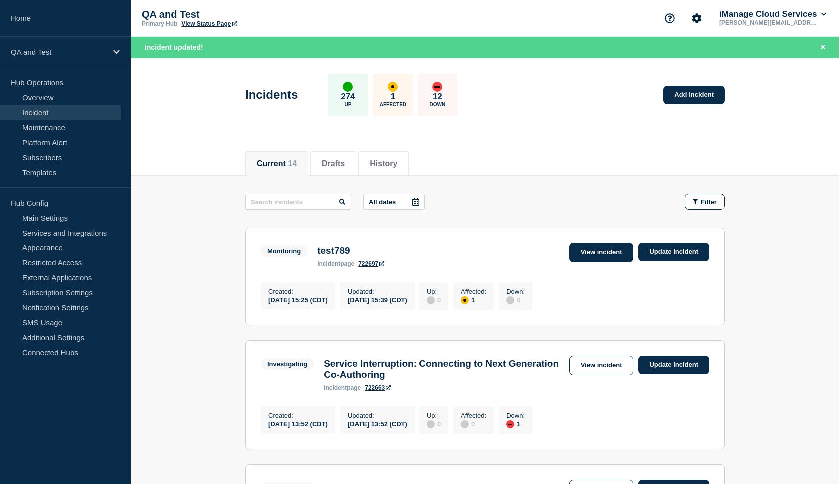
click at [586, 255] on link "View incident" at bounding box center [601, 252] width 64 height 19
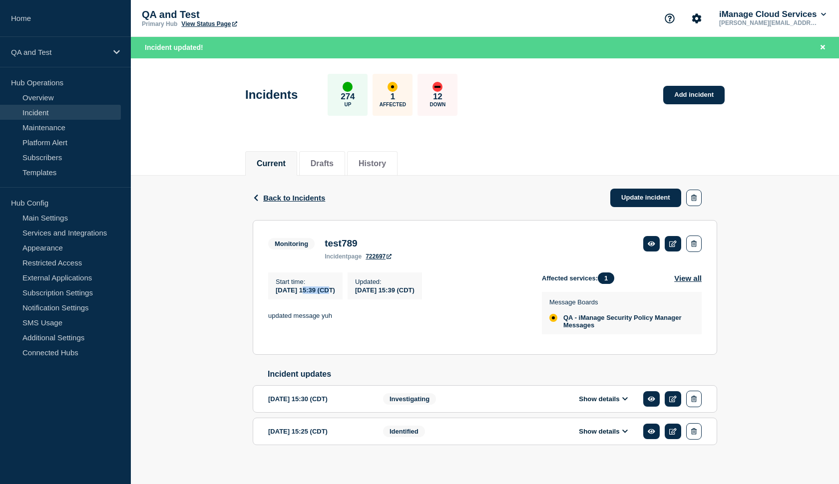
drag, startPoint x: 328, startPoint y: 296, endPoint x: 304, endPoint y: 295, distance: 24.5
click at [304, 294] on span "[DATE] 15:39 (CDT)" at bounding box center [305, 290] width 59 height 7
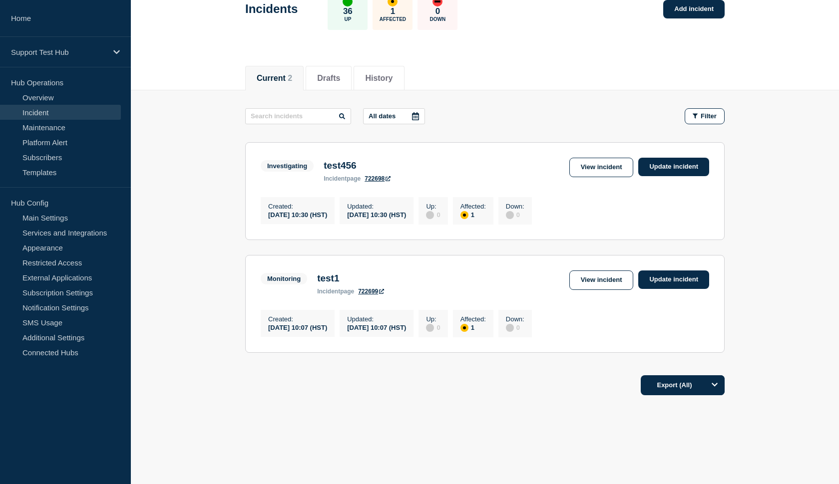
scroll to position [64, 0]
click at [612, 169] on link "View incident" at bounding box center [601, 167] width 64 height 19
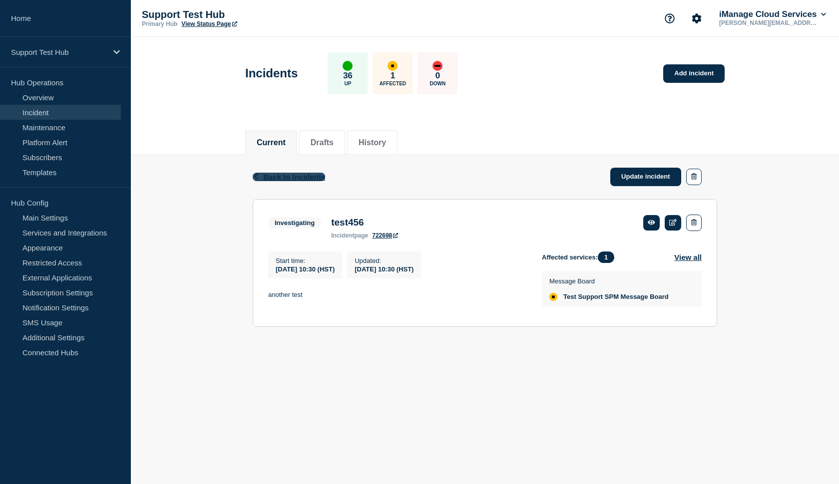
click at [284, 177] on span "Back to Incidents" at bounding box center [294, 177] width 62 height 8
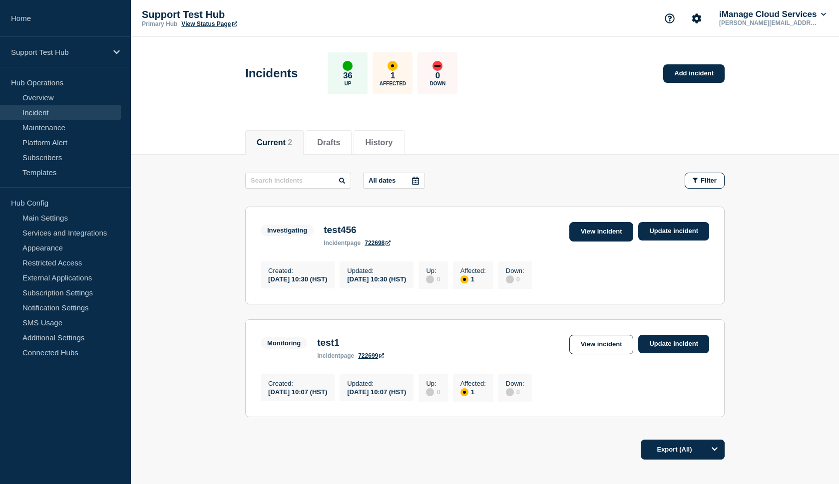
click at [589, 234] on link "View incident" at bounding box center [601, 231] width 64 height 19
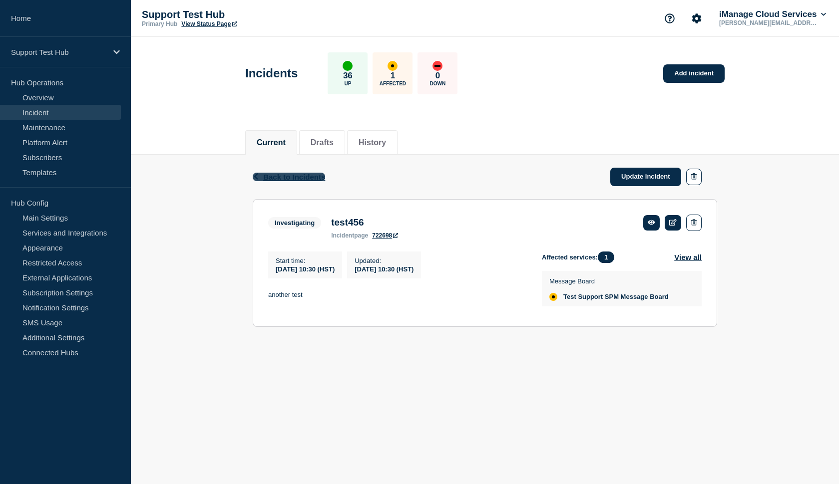
click at [283, 178] on span "Back to Incidents" at bounding box center [294, 177] width 62 height 8
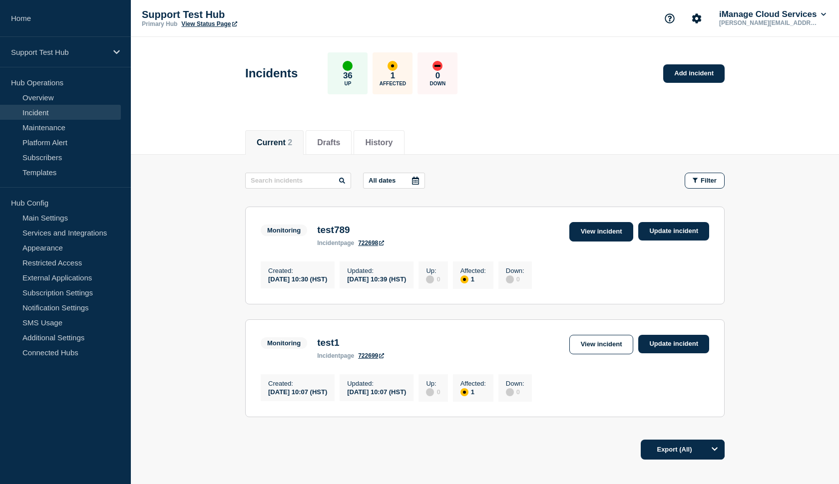
click at [592, 230] on link "View incident" at bounding box center [601, 231] width 64 height 19
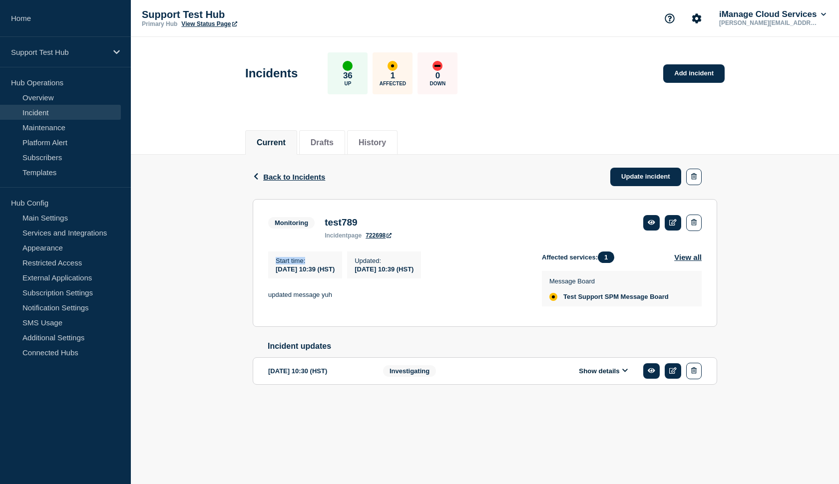
drag, startPoint x: 305, startPoint y: 267, endPoint x: 267, endPoint y: 269, distance: 38.5
click at [267, 269] on section "Monitoring test789 incident page 722698 Start time : [DATE] 10:39 (HST) Updated…" at bounding box center [485, 263] width 464 height 128
drag, startPoint x: 396, startPoint y: 265, endPoint x: 361, endPoint y: 266, distance: 34.5
click at [361, 266] on div "Updated : [DATE] 10:39 (HST)" at bounding box center [384, 265] width 74 height 27
click at [409, 310] on div "Start time : [DATE] 10:39 (HST) Updated : [DATE] 10:39 (HST) updated message yuh" at bounding box center [405, 282] width 274 height 60
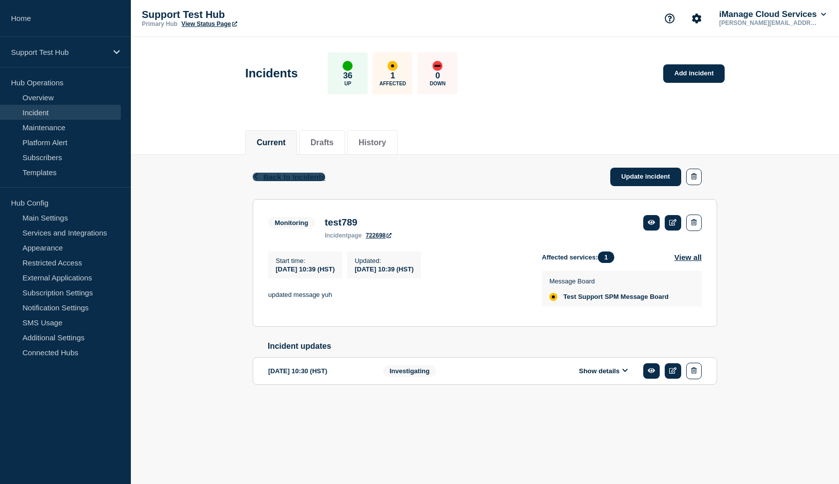
click at [307, 181] on span "Back to Incidents" at bounding box center [294, 177] width 62 height 8
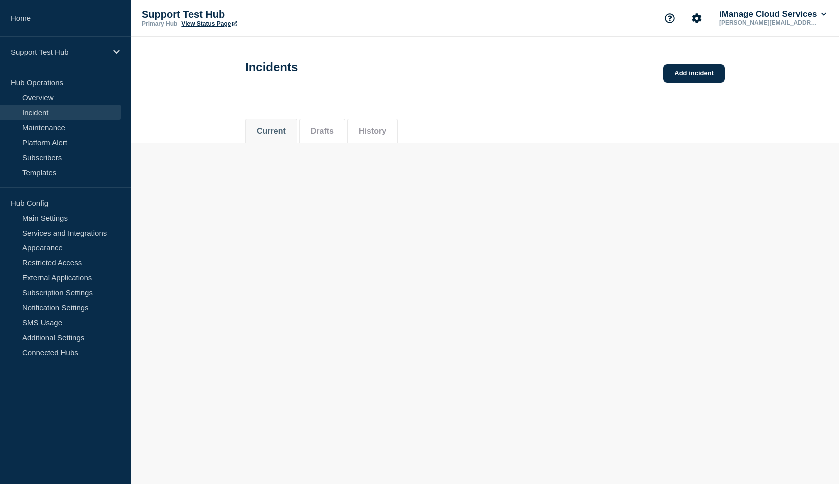
click at [307, 178] on body "Home Support Test Hub Hub Operations Overview Incident Maintenance Platform Ale…" at bounding box center [419, 242] width 839 height 484
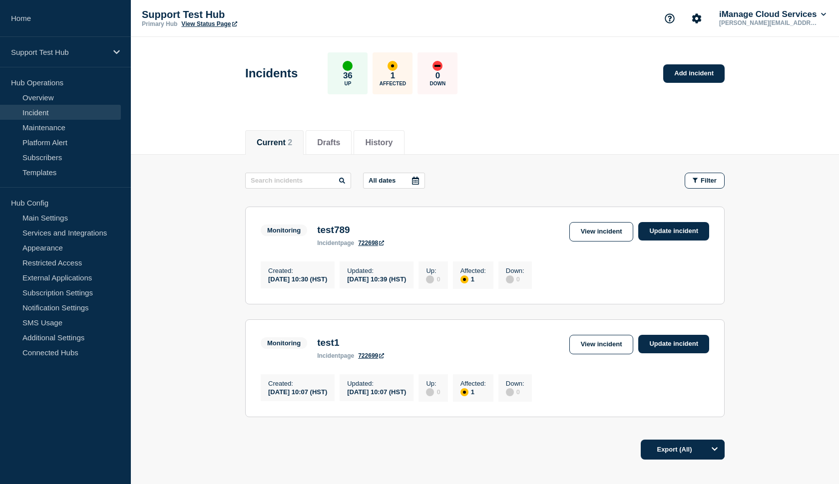
drag, startPoint x: 340, startPoint y: 284, endPoint x: 260, endPoint y: 270, distance: 81.2
click at [260, 270] on section "Monitoring test789 incident page 722698 View incident Update incident Created :…" at bounding box center [484, 256] width 479 height 98
click at [402, 283] on div "[DATE] 10:39 (HST)" at bounding box center [376, 279] width 59 height 8
click at [596, 236] on link "View incident" at bounding box center [601, 231] width 64 height 19
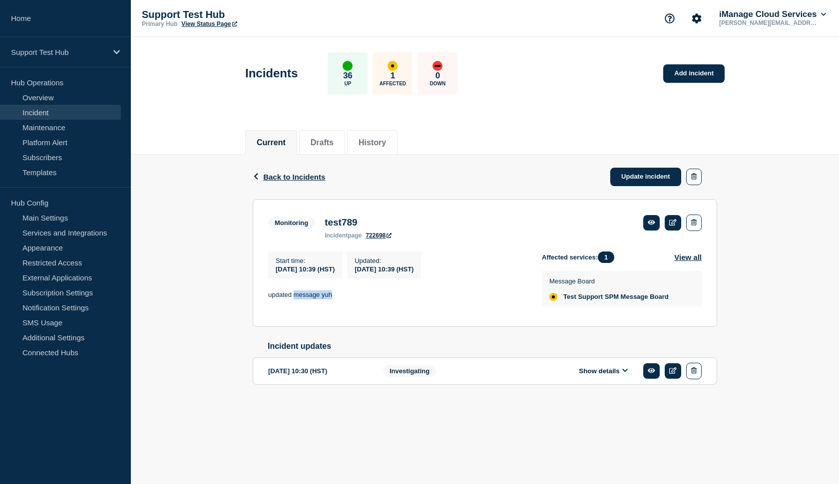
drag, startPoint x: 331, startPoint y: 302, endPoint x: 293, endPoint y: 302, distance: 38.5
click at [293, 300] on p "updated message yuh" at bounding box center [397, 295] width 258 height 9
click at [415, 260] on div "Updated : 2025-09-24 10:39 (HST)" at bounding box center [384, 265] width 74 height 27
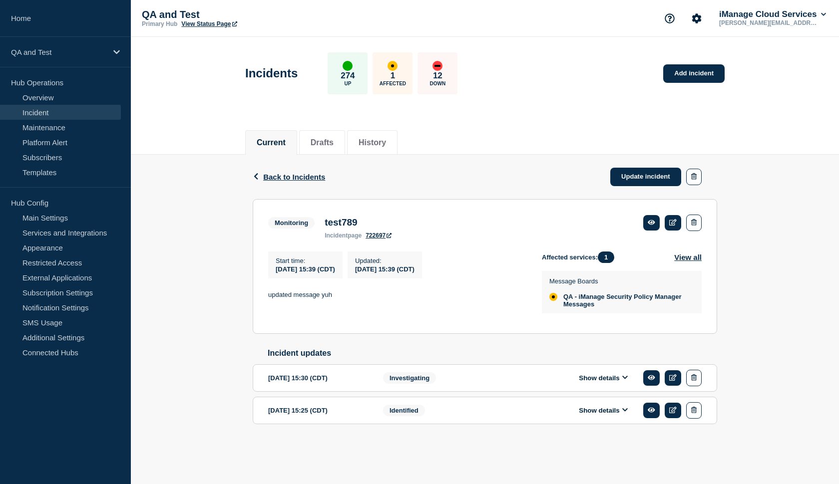
scroll to position [2, 0]
click at [298, 179] on span "Back to Incidents" at bounding box center [294, 177] width 62 height 8
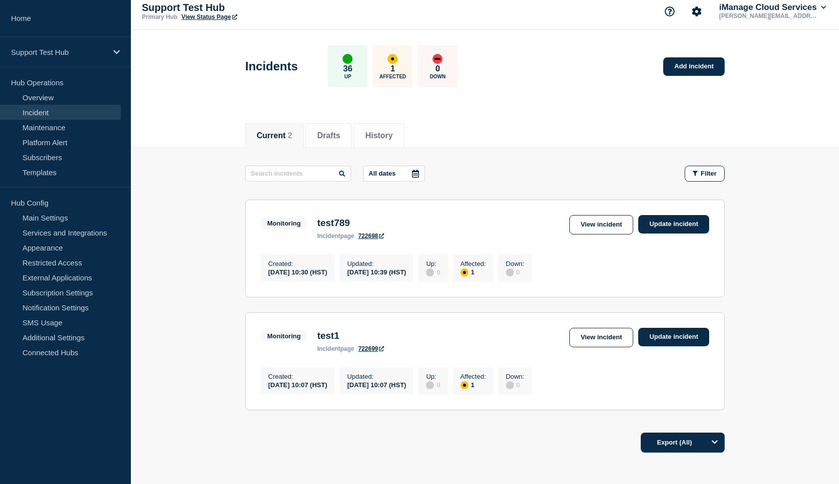
scroll to position [10, 0]
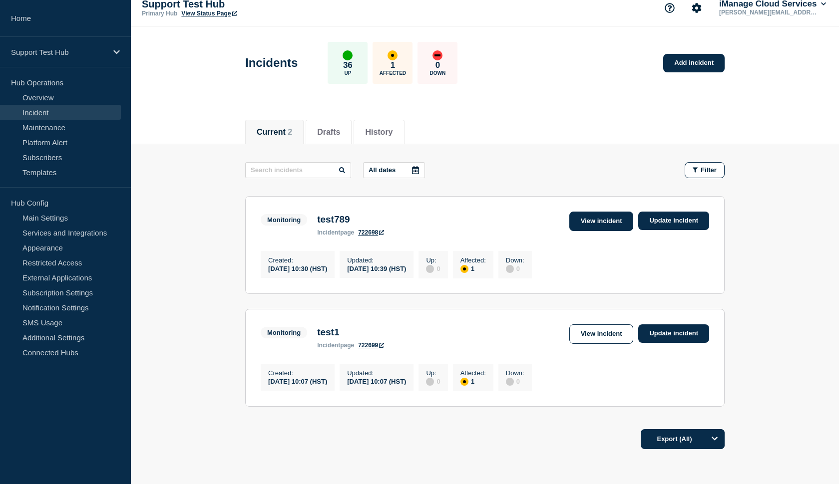
click at [584, 224] on link "View incident" at bounding box center [601, 221] width 64 height 19
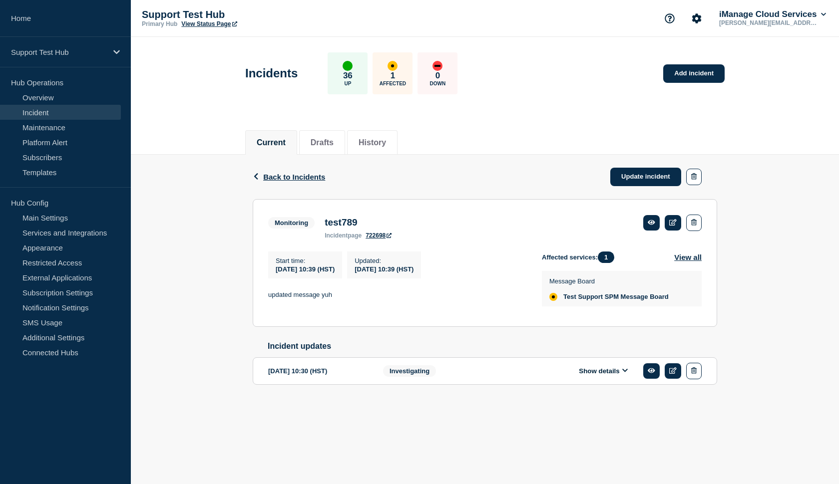
click at [594, 376] on button "Show details" at bounding box center [603, 371] width 55 height 8
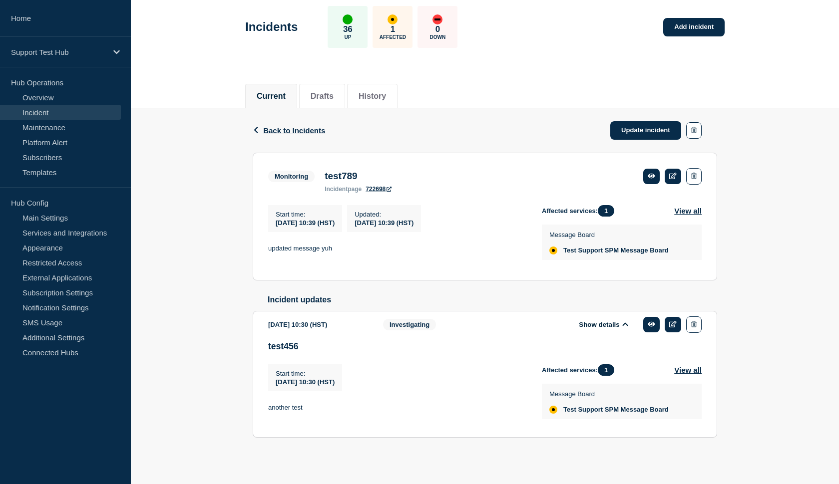
scroll to position [64, 0]
click at [603, 323] on button "Show details" at bounding box center [603, 325] width 55 height 8
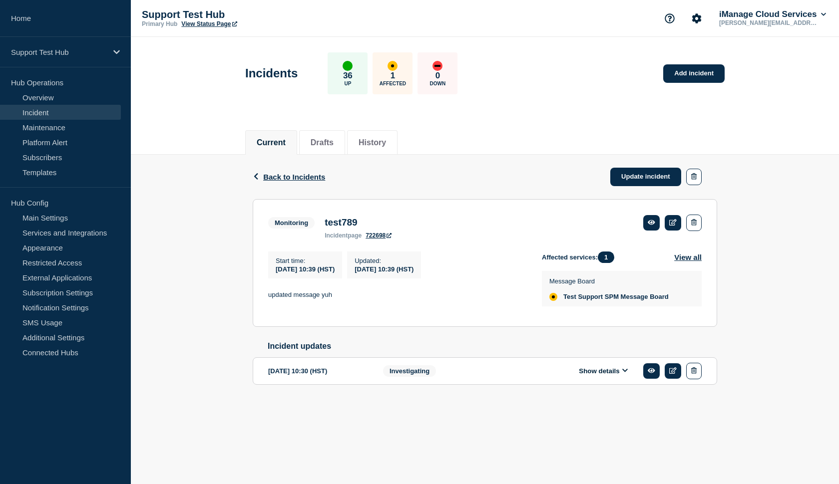
scroll to position [0, 0]
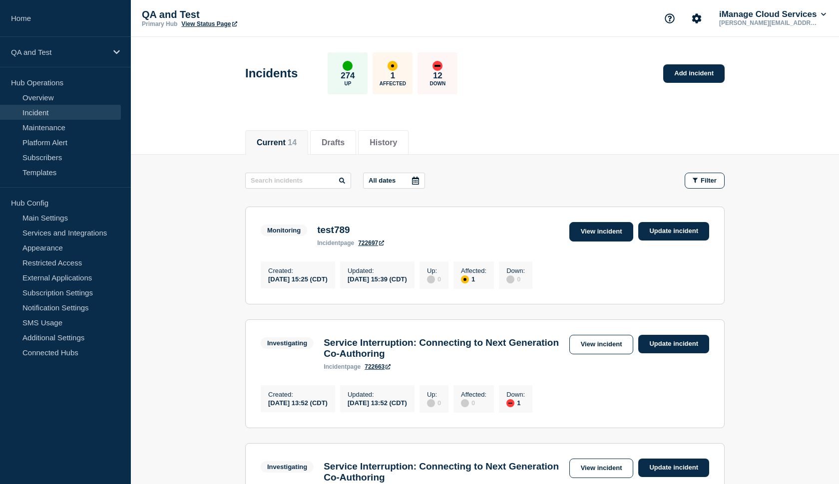
click at [572, 224] on link "View incident" at bounding box center [601, 231] width 64 height 19
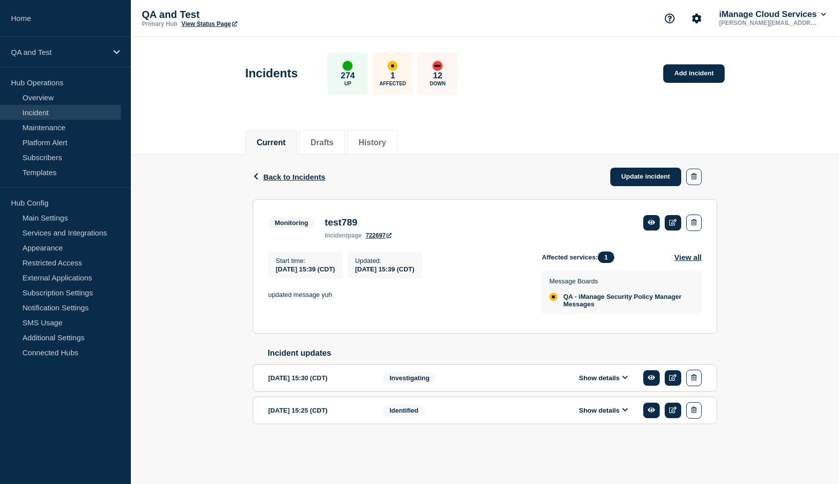
scroll to position [2, 0]
click at [629, 172] on link "Update incident" at bounding box center [645, 177] width 71 height 18
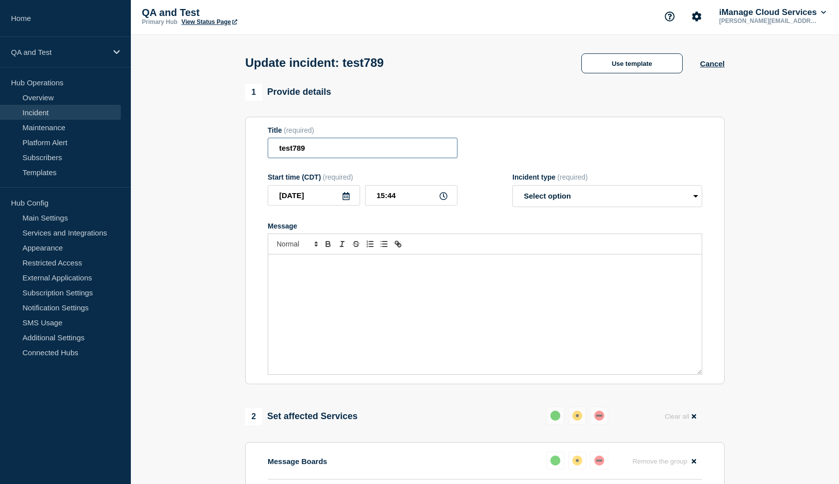
click at [367, 153] on input "test789" at bounding box center [363, 148] width 190 height 20
type input "test123"
click at [393, 203] on input "15:44" at bounding box center [411, 195] width 92 height 20
click at [399, 204] on input "15:44" at bounding box center [411, 195] width 92 height 20
type input "15:25"
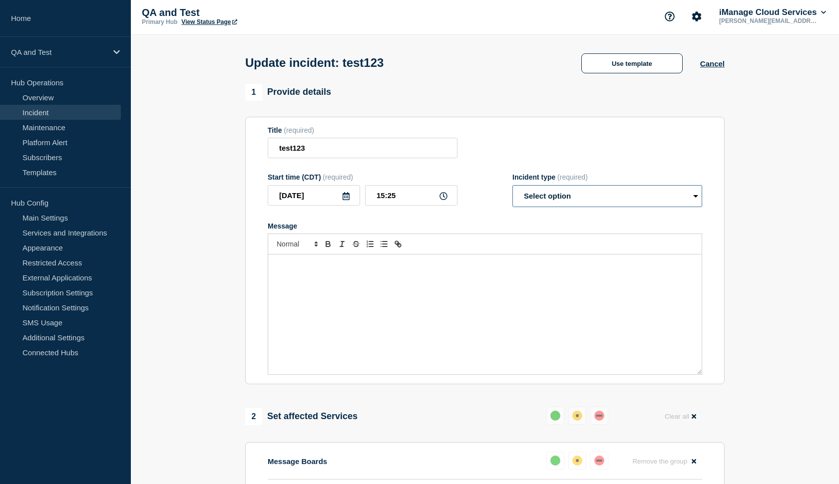
select select "identified"
click at [424, 281] on div "Message" at bounding box center [485, 315] width 434 height 120
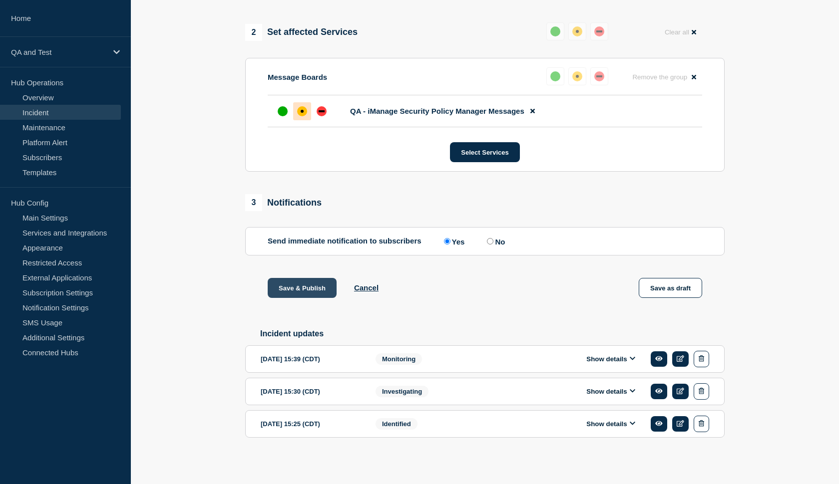
scroll to position [398, 0]
click at [369, 285] on button "Cancel" at bounding box center [366, 288] width 24 height 8
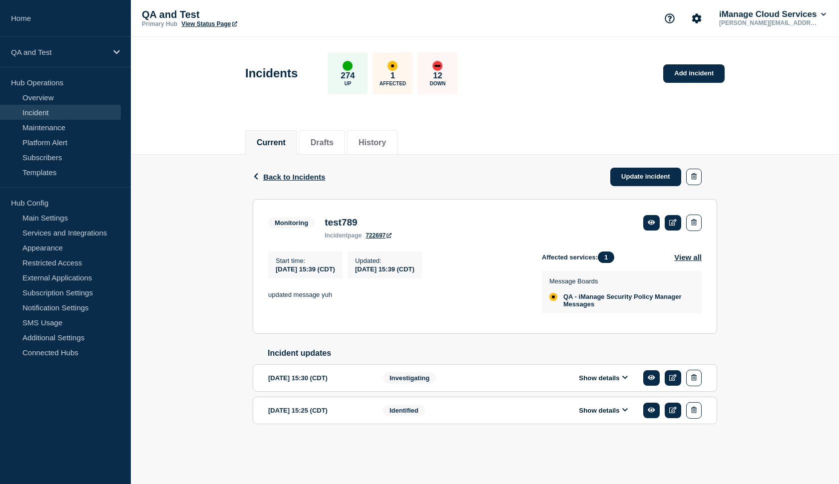
scroll to position [2, 0]
click at [625, 174] on link "Update incident" at bounding box center [645, 177] width 71 height 18
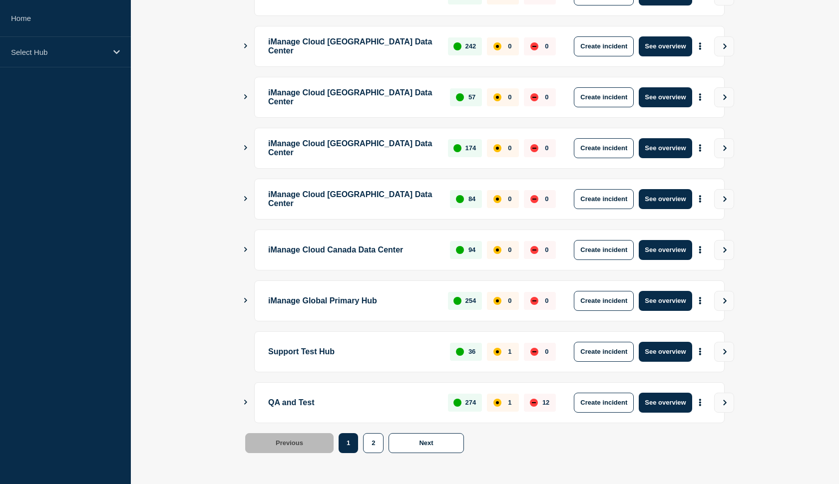
scroll to position [224, 0]
click at [660, 398] on button "See overview" at bounding box center [665, 403] width 53 height 20
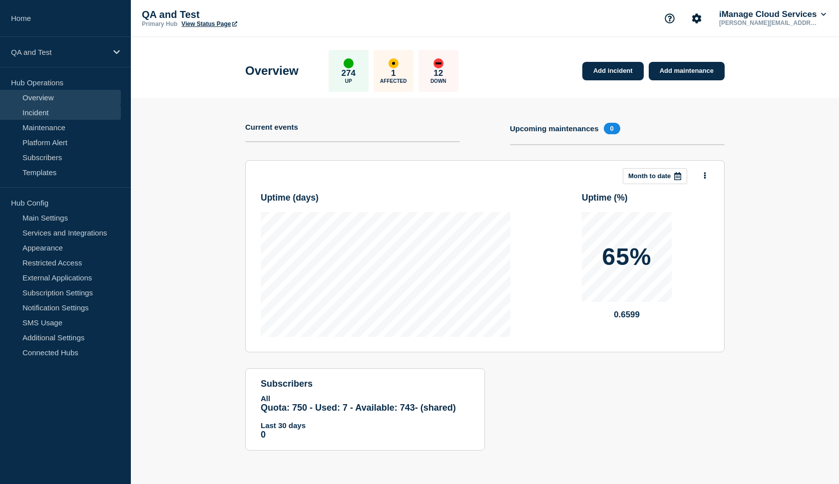
click at [75, 118] on link "Incident" at bounding box center [60, 112] width 121 height 15
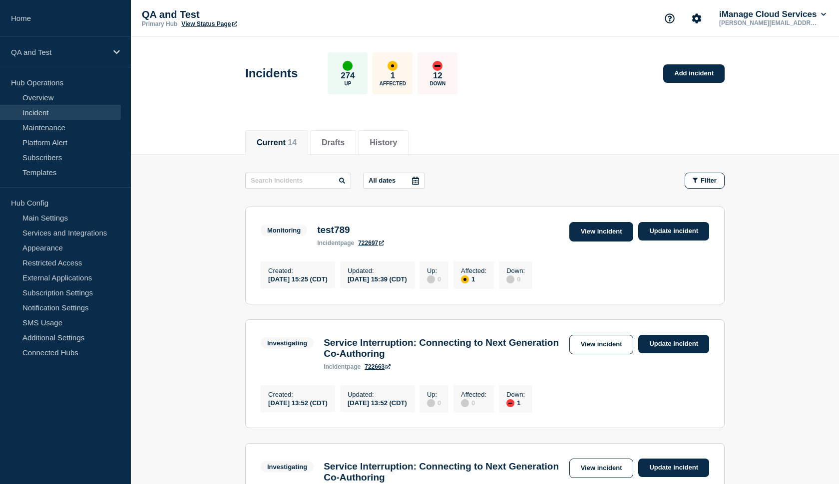
click at [583, 225] on link "View incident" at bounding box center [601, 231] width 64 height 19
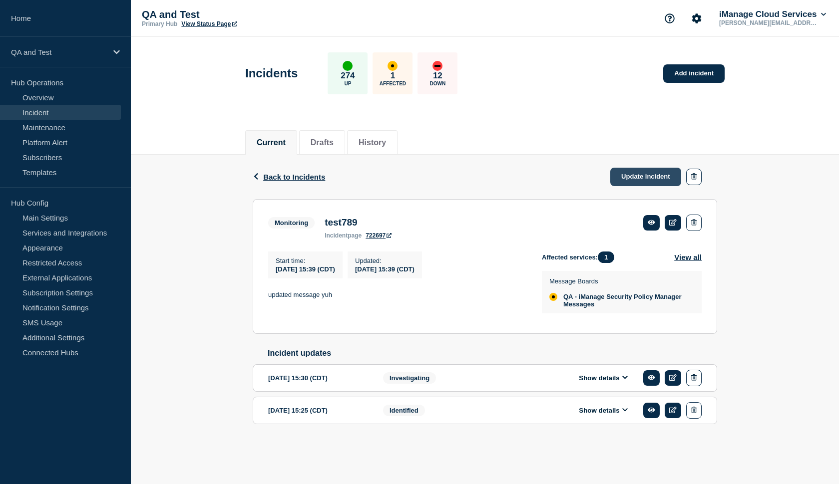
click at [625, 177] on link "Update incident" at bounding box center [645, 177] width 71 height 18
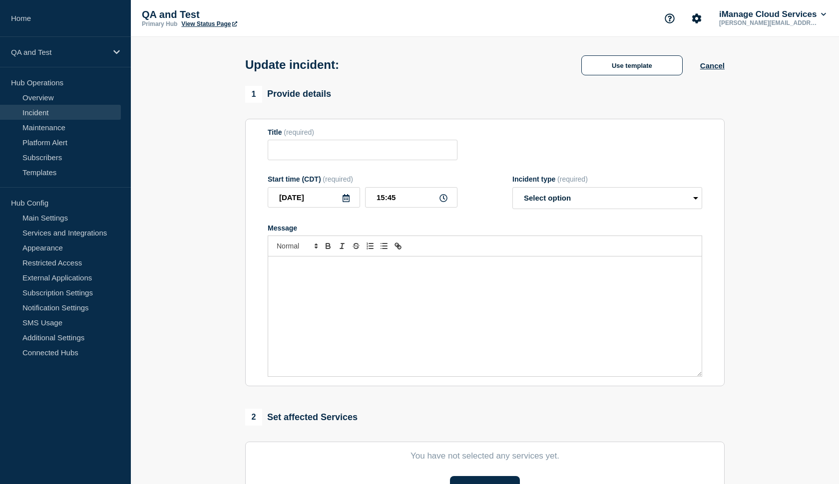
type input "test789"
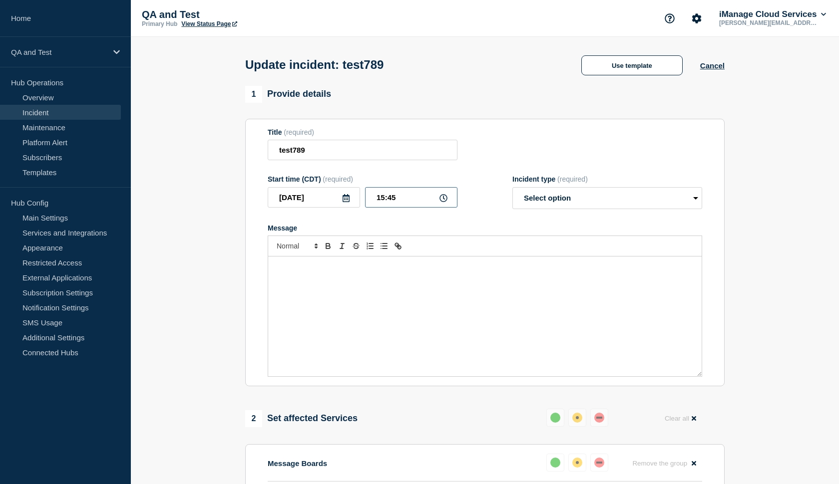
click at [404, 207] on input "15:45" at bounding box center [411, 197] width 92 height 20
type input "15:25"
click at [549, 217] on form "Title (required) test789 Start time (CDT) (required) 2025-09-24 15:25 Incident …" at bounding box center [485, 252] width 435 height 249
select select "resolved"
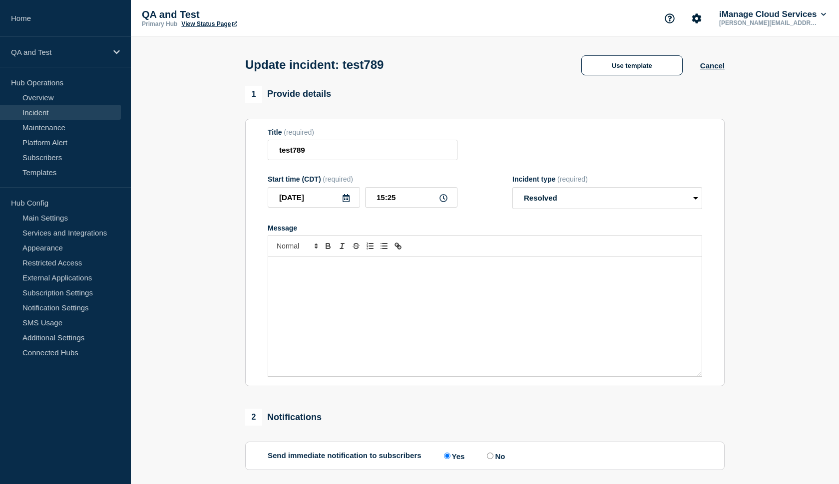
click at [402, 272] on p "Message" at bounding box center [485, 267] width 419 height 9
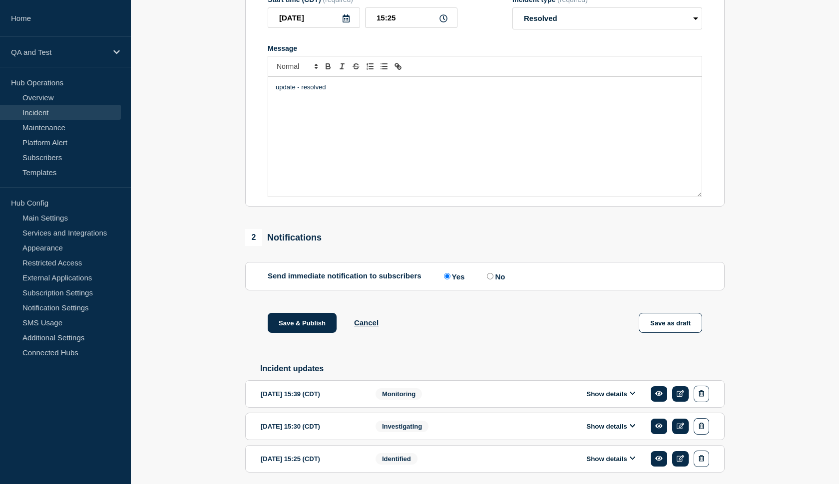
scroll to position [183, 0]
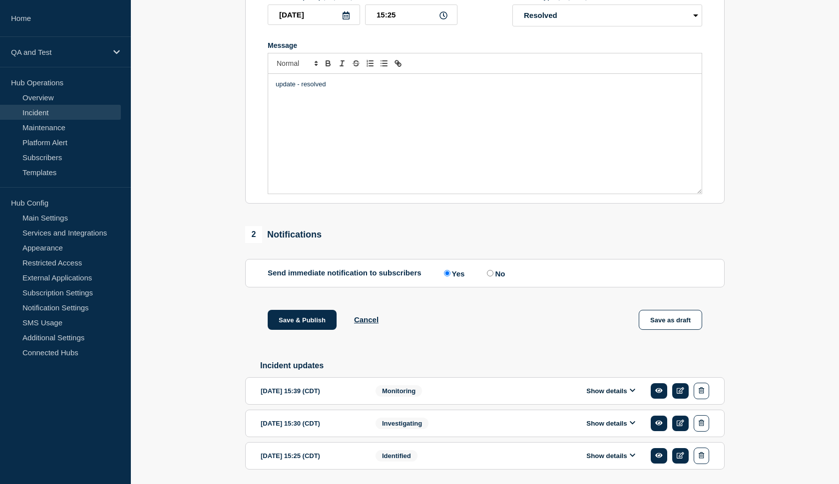
click at [487, 277] on input "No" at bounding box center [490, 273] width 6 height 6
radio input "true"
radio input "false"
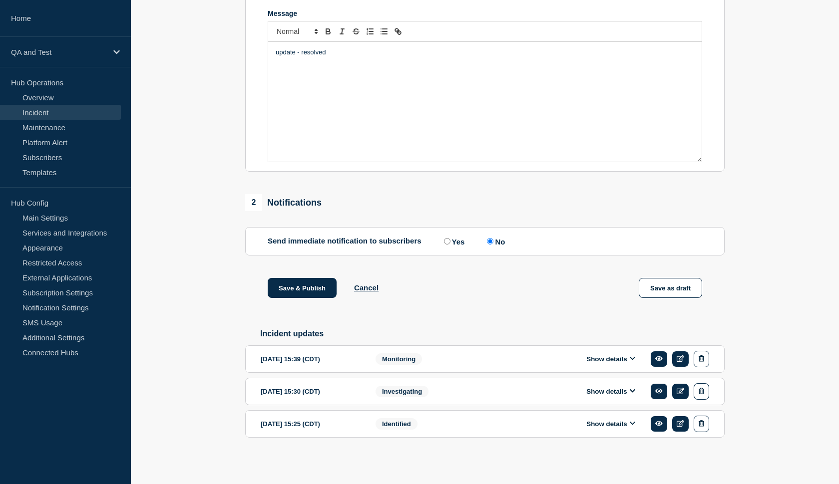
scroll to position [230, 0]
click at [299, 280] on button "Save & Publish" at bounding box center [302, 288] width 69 height 20
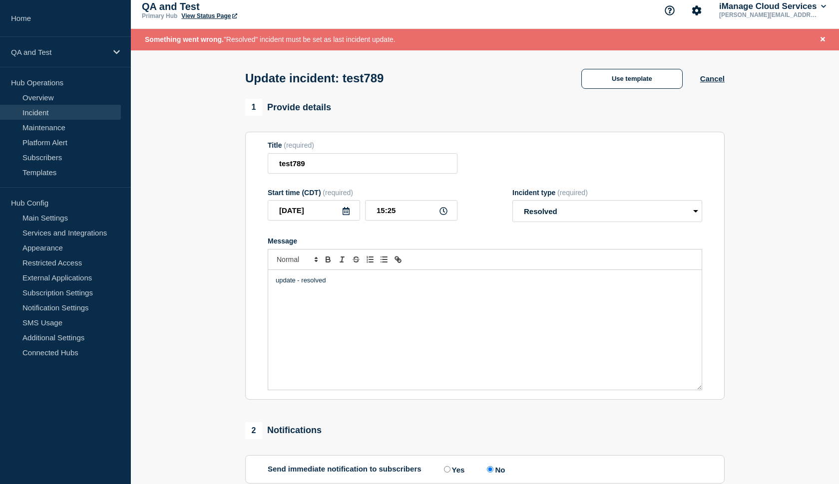
scroll to position [0, 0]
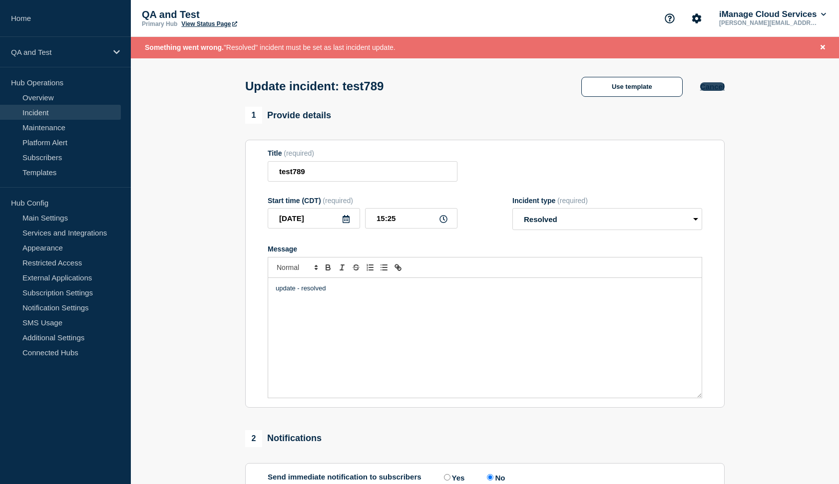
click at [721, 87] on button "Cancel" at bounding box center [712, 86] width 24 height 8
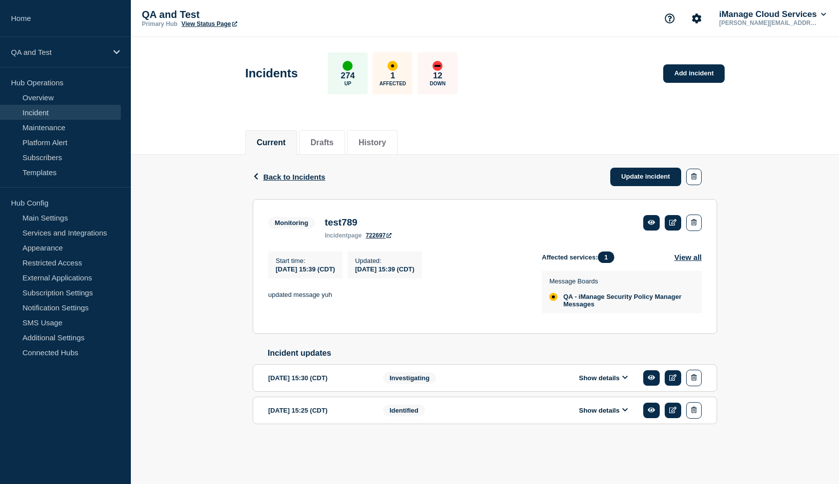
scroll to position [2, 0]
click at [623, 381] on icon at bounding box center [625, 378] width 6 height 6
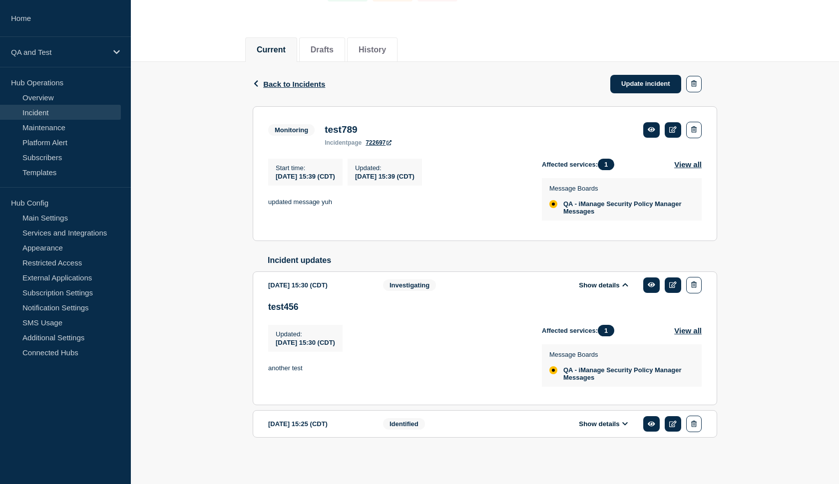
scroll to position [116, 0]
click at [622, 426] on button "Show details" at bounding box center [603, 424] width 55 height 8
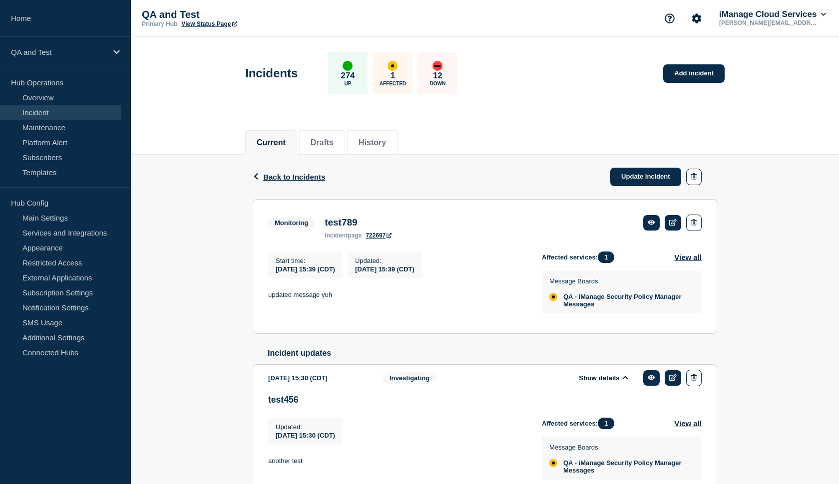
scroll to position [0, 0]
click at [311, 179] on span "Back to Incidents" at bounding box center [294, 177] width 62 height 8
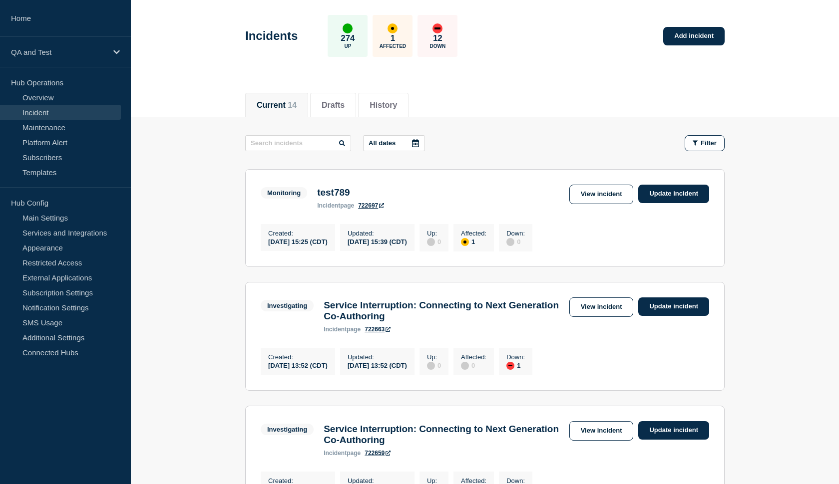
scroll to position [38, 0]
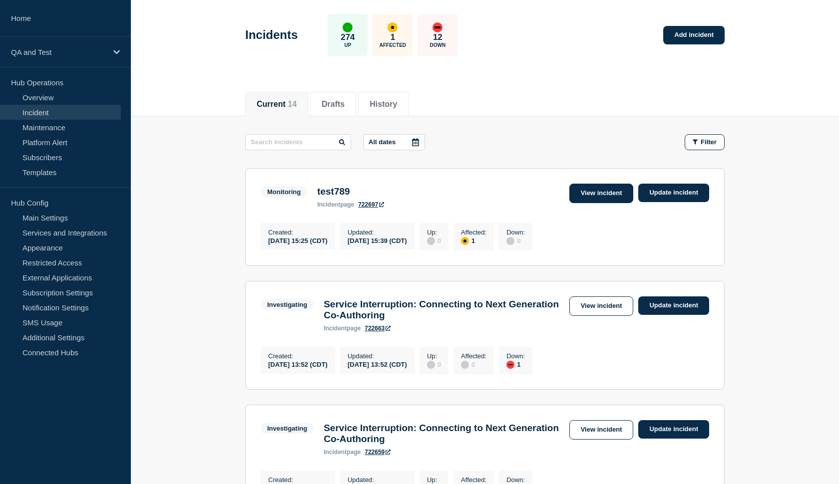
click at [592, 192] on link "View incident" at bounding box center [601, 193] width 64 height 19
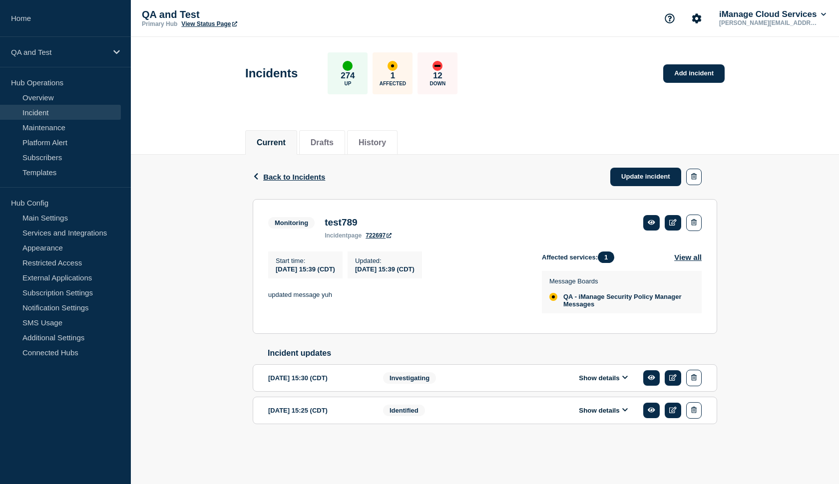
click at [622, 383] on button "Show details" at bounding box center [603, 378] width 55 height 8
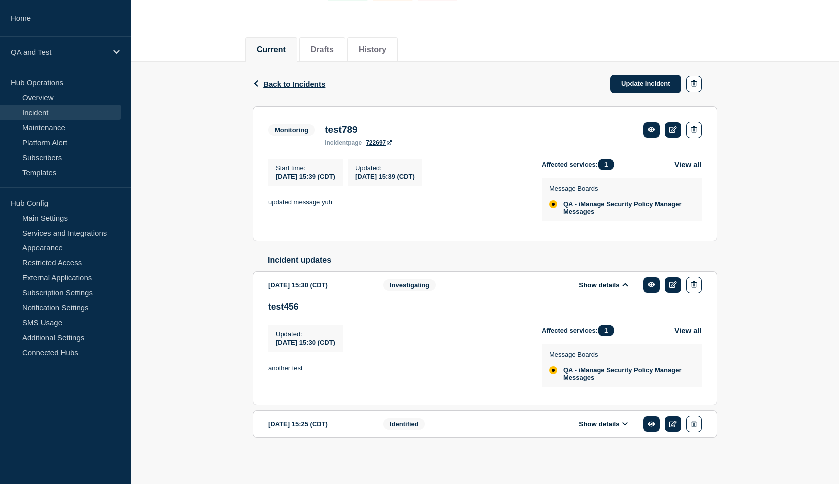
scroll to position [116, 0]
click at [624, 423] on icon at bounding box center [625, 424] width 6 height 6
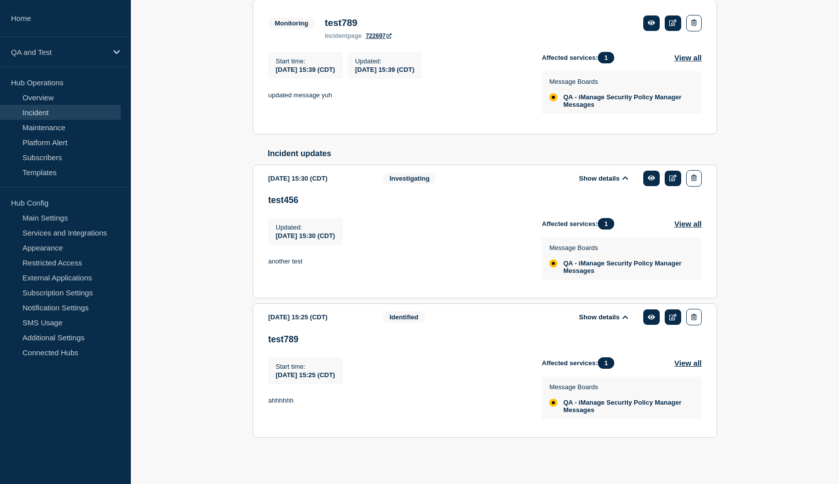
scroll to position [218, 0]
click at [672, 319] on icon at bounding box center [672, 317] width 7 height 6
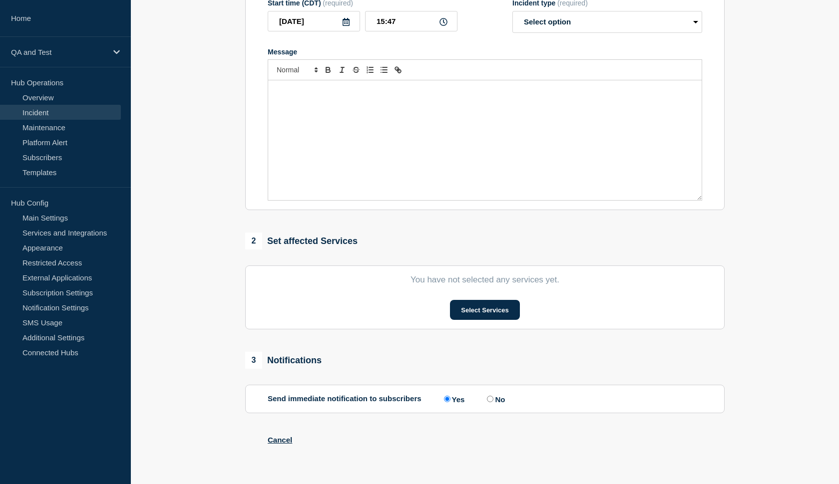
type input "test789"
type input "15:25"
select select "identified"
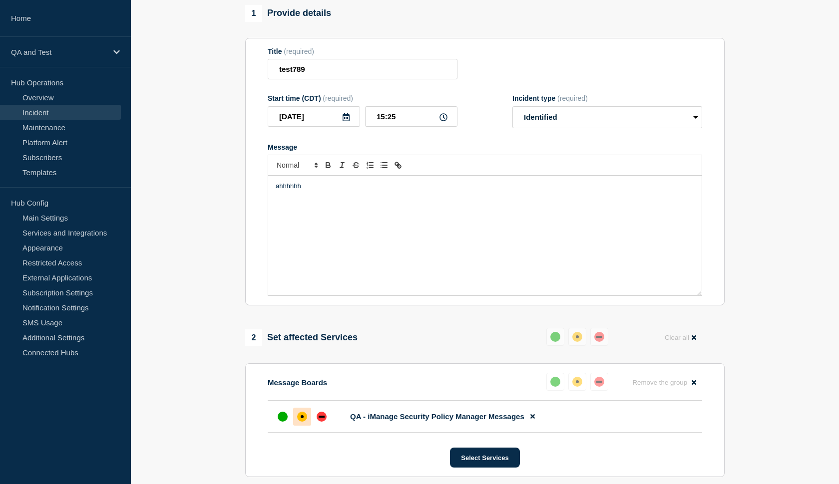
scroll to position [80, 0]
click at [393, 125] on input "15:25" at bounding box center [411, 117] width 92 height 20
type input "15:45"
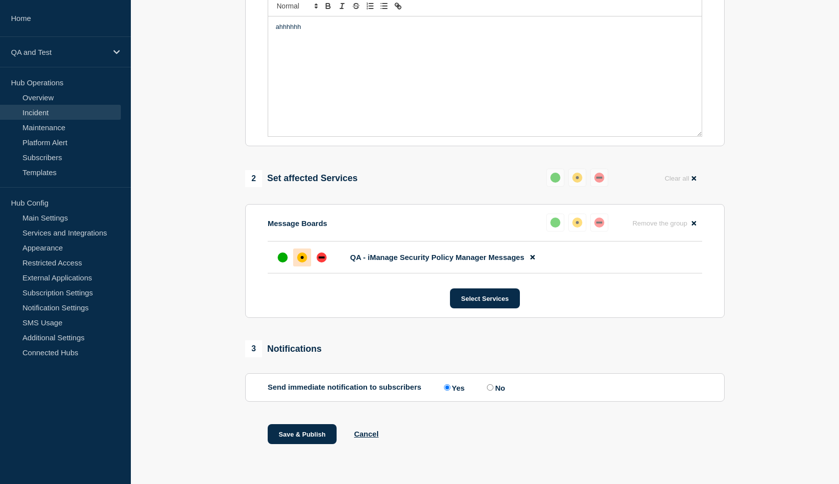
scroll to position [249, 0]
click at [284, 434] on button "Save & Publish" at bounding box center [302, 435] width 69 height 20
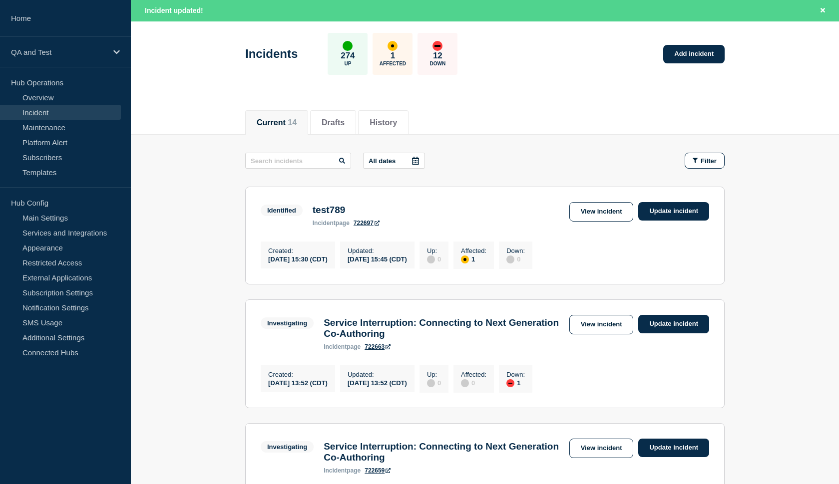
scroll to position [43, 0]
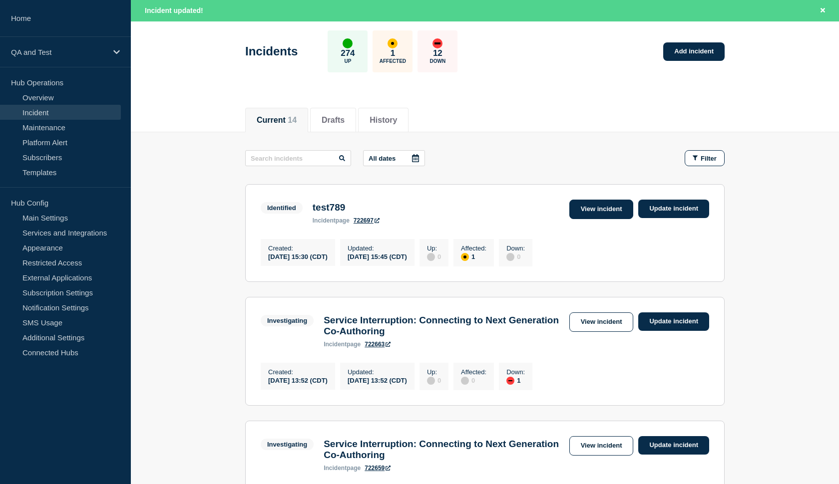
click at [573, 208] on link "View incident" at bounding box center [601, 209] width 64 height 19
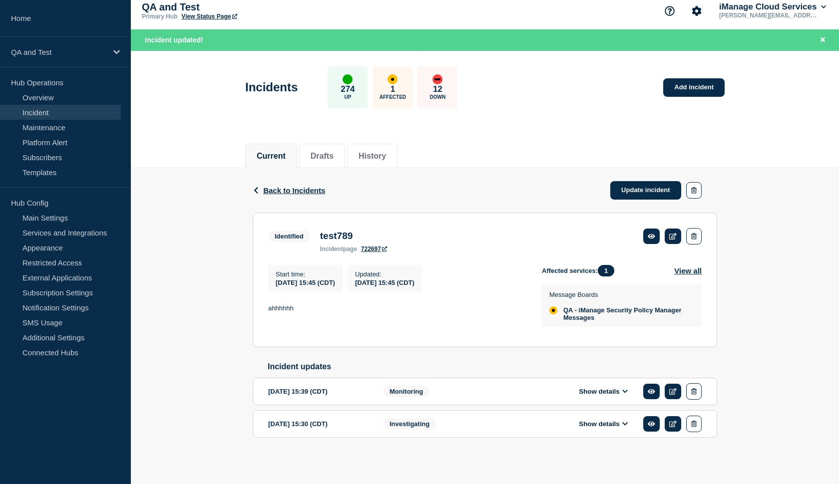
scroll to position [23, 0]
click at [276, 186] on span "Back to Incidents" at bounding box center [294, 190] width 62 height 8
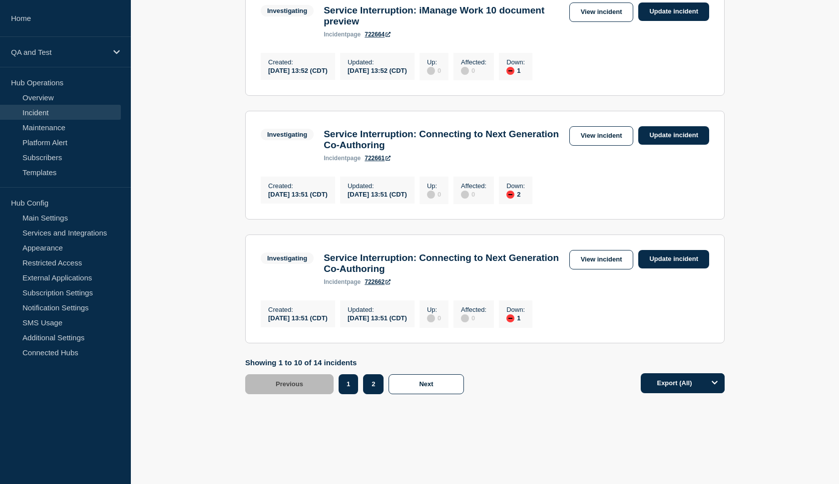
scroll to position [1150, 0]
click at [372, 386] on button "2" at bounding box center [373, 385] width 20 height 20
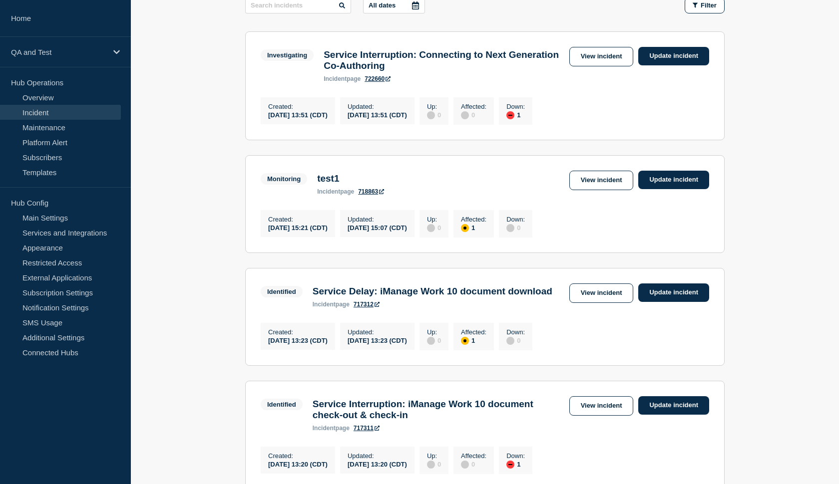
scroll to position [136, 0]
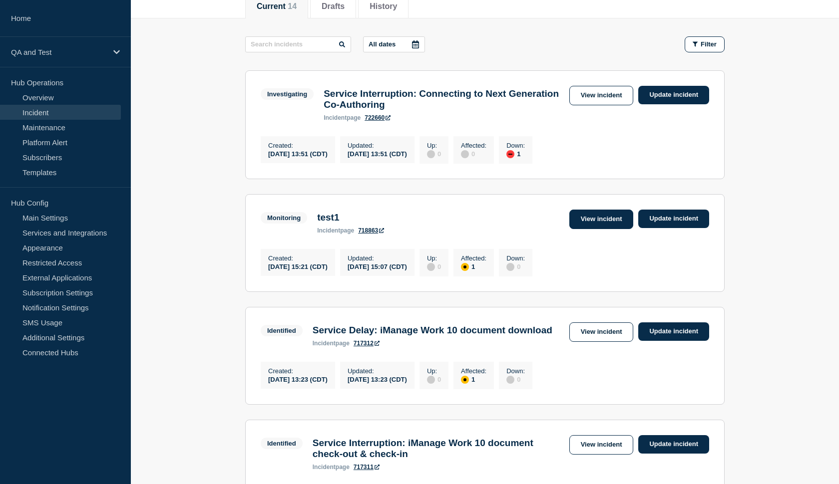
click at [586, 224] on link "View incident" at bounding box center [601, 219] width 64 height 19
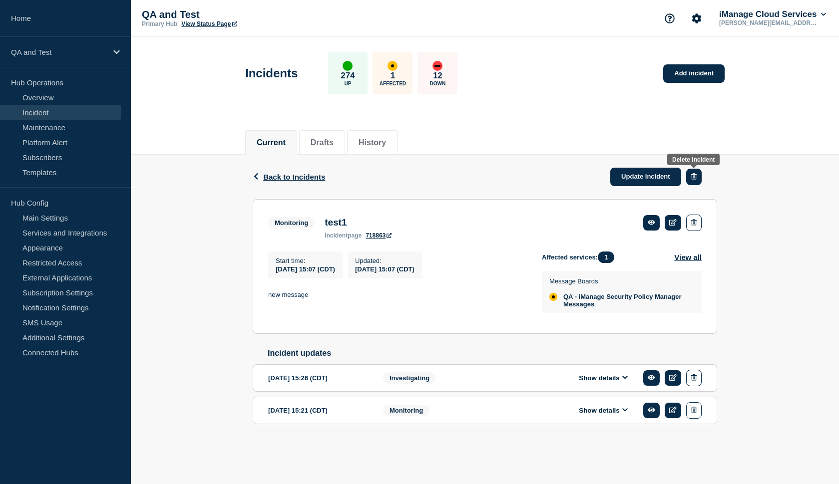
click at [693, 180] on icon "button" at bounding box center [693, 176] width 5 height 6
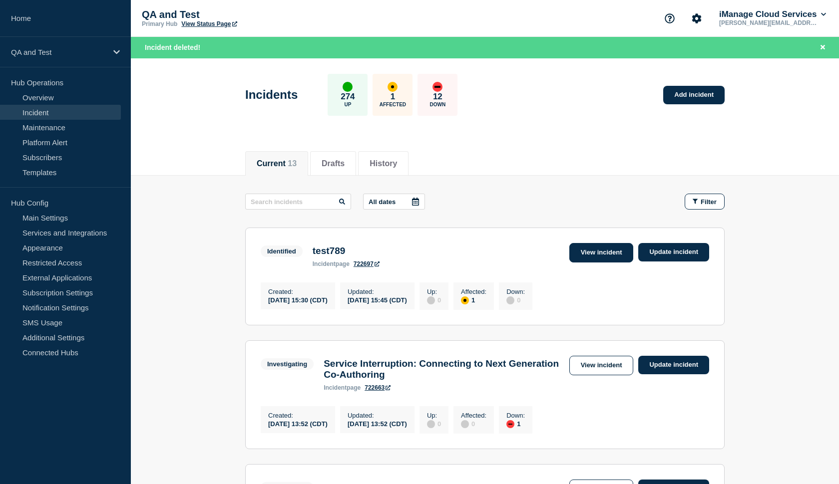
click at [589, 254] on link "View incident" at bounding box center [601, 252] width 64 height 19
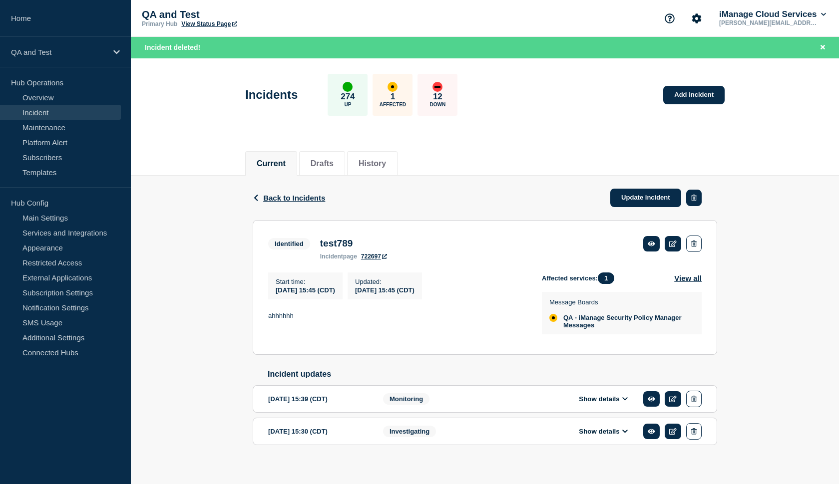
click at [697, 200] on button "button" at bounding box center [693, 198] width 15 height 16
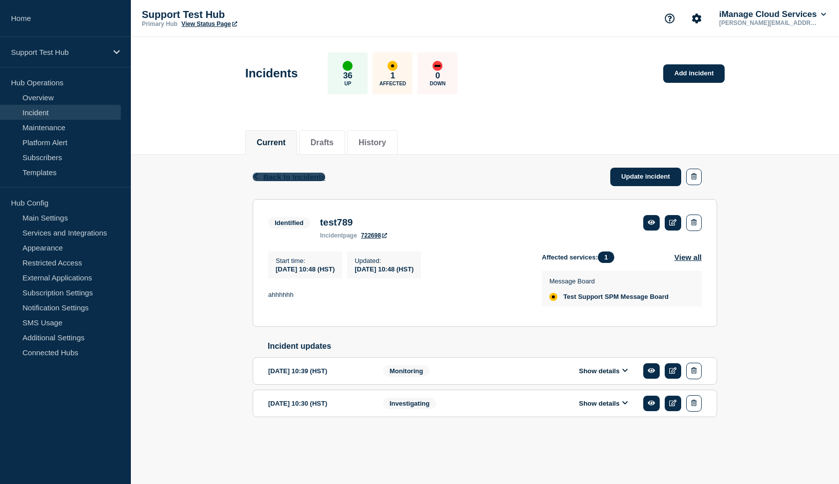
click at [267, 174] on span "Back to Incidents" at bounding box center [294, 177] width 62 height 8
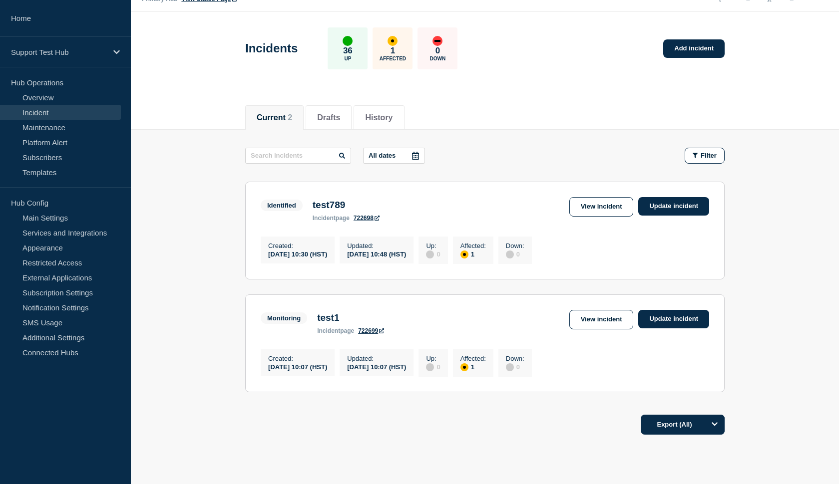
scroll to position [49, 0]
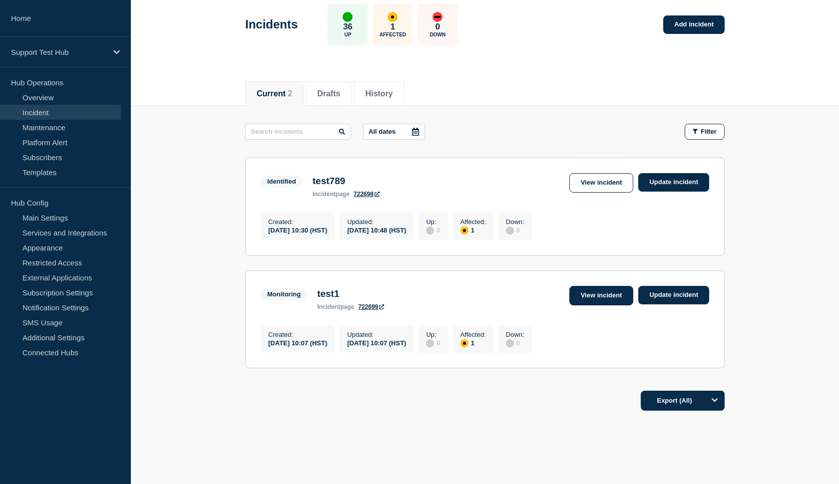
click at [616, 299] on link "View incident" at bounding box center [601, 295] width 64 height 19
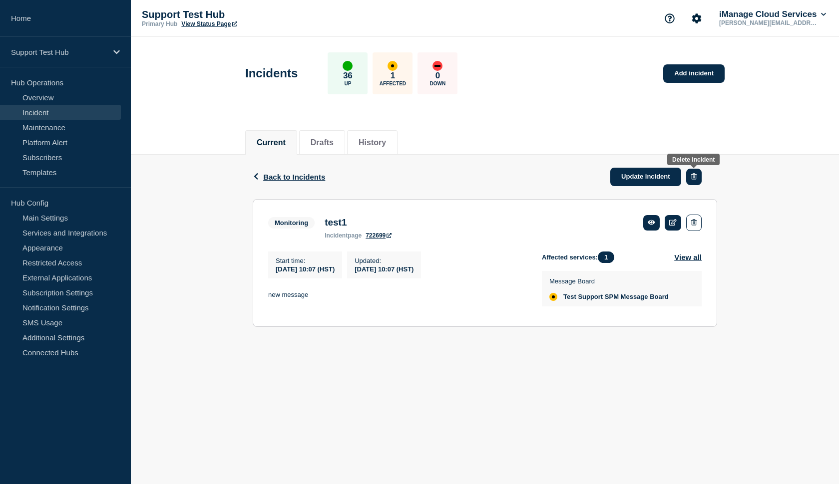
click at [691, 175] on icon "button" at bounding box center [693, 176] width 5 height 6
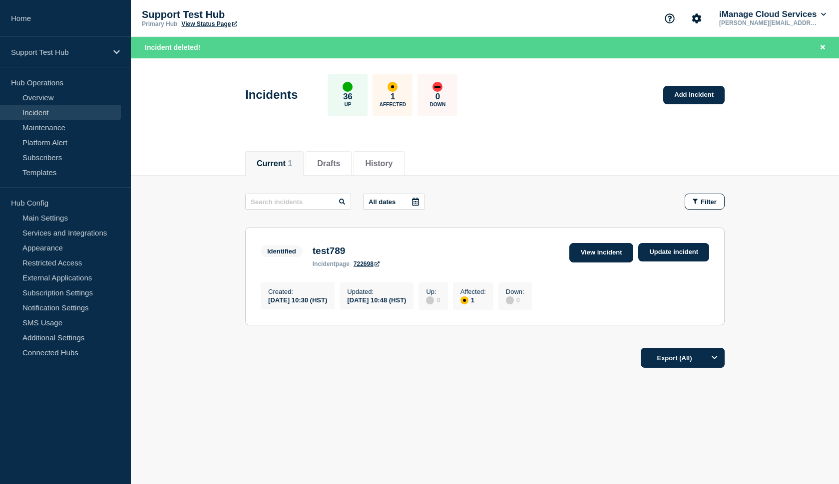
click at [604, 247] on link "View incident" at bounding box center [601, 252] width 64 height 19
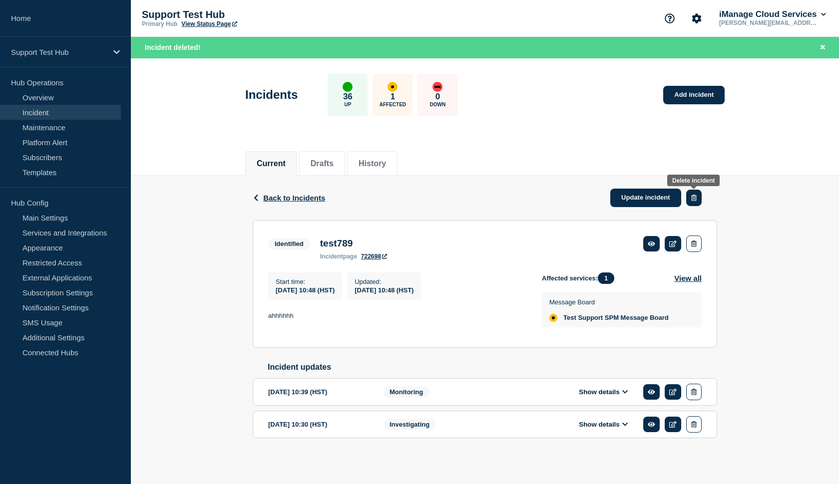
click at [696, 201] on icon "button" at bounding box center [693, 198] width 5 height 6
